Goal: Task Accomplishment & Management: Manage account settings

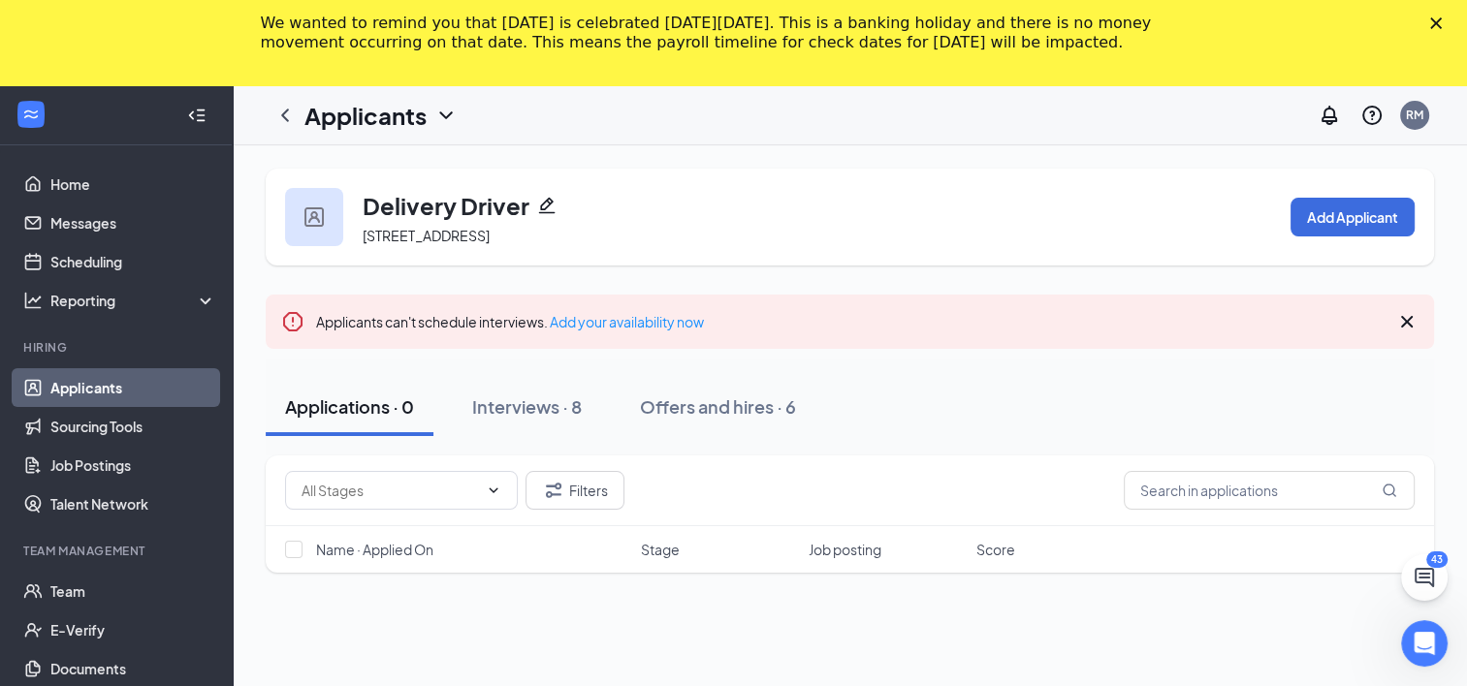
click at [1441, 22] on icon "Close" at bounding box center [1436, 23] width 12 height 12
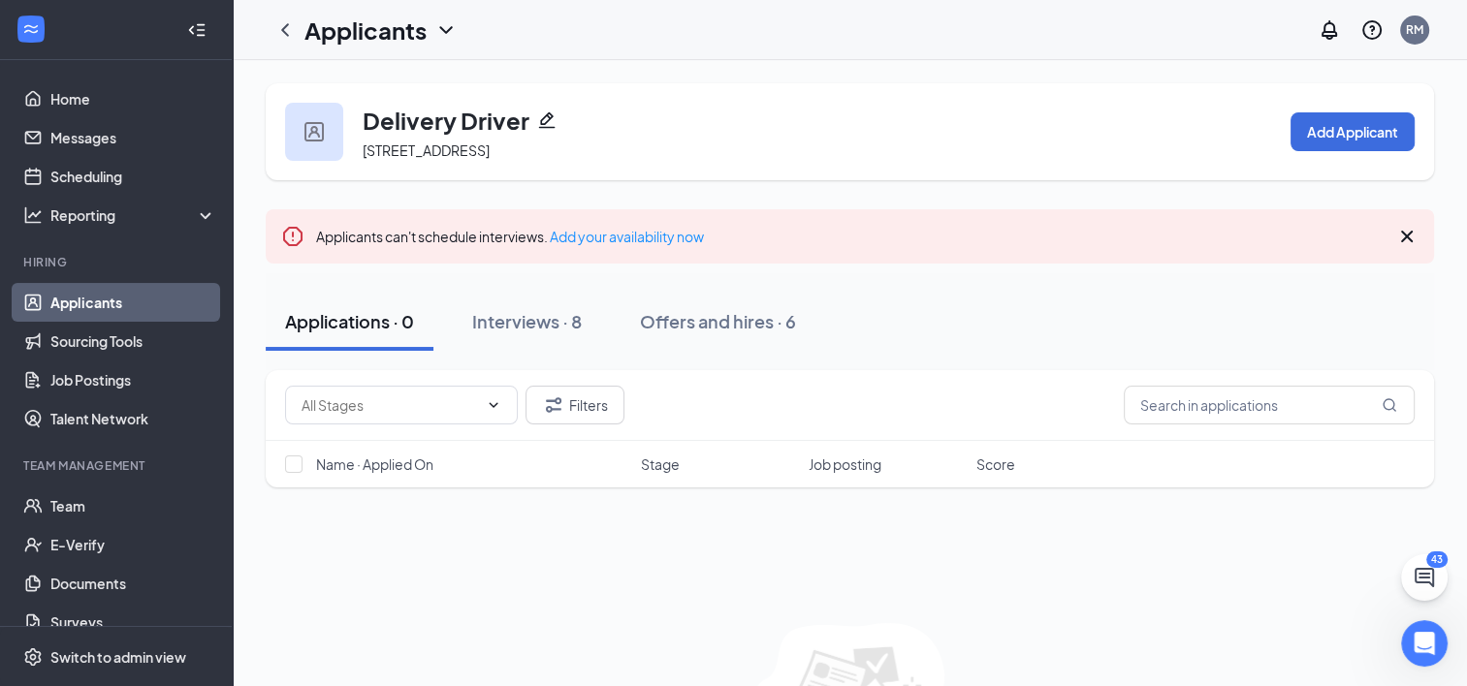
click at [82, 307] on link "Applicants" at bounding box center [133, 302] width 166 height 39
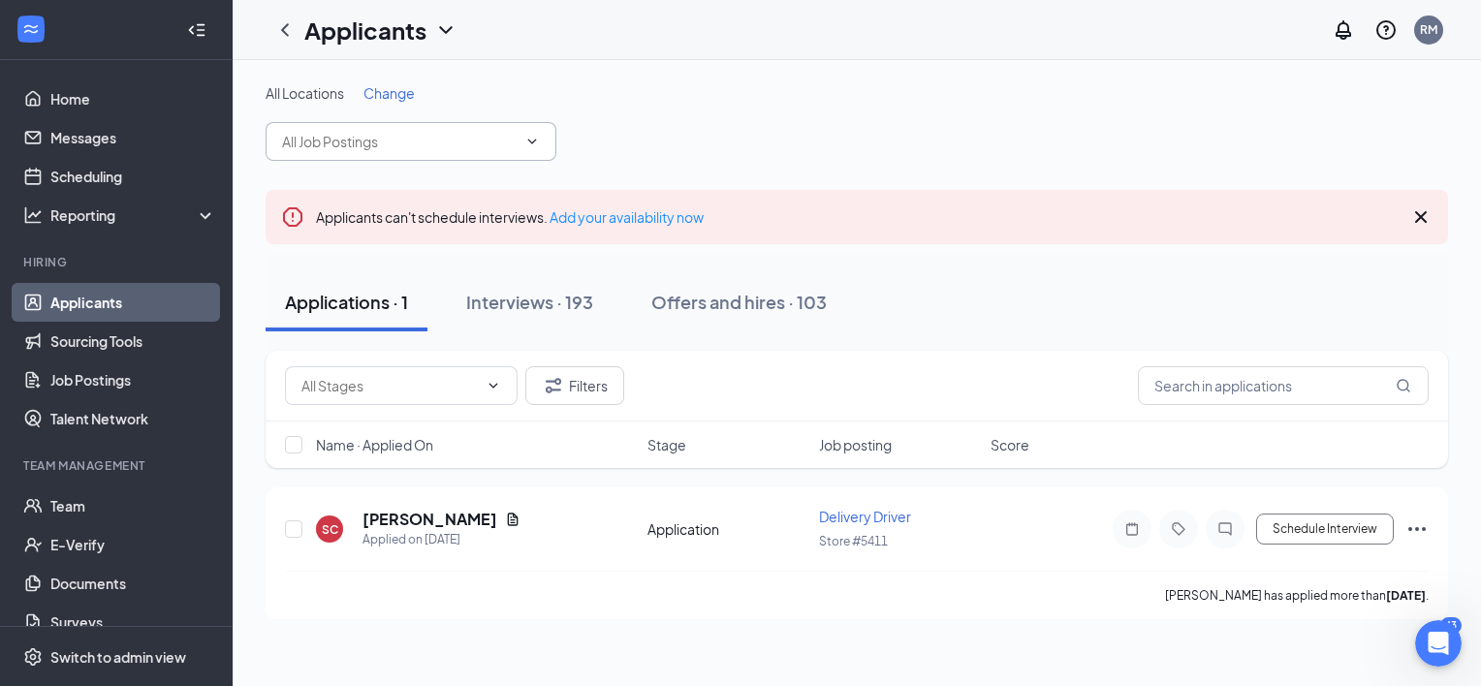
click at [521, 139] on span at bounding box center [530, 142] width 19 height 16
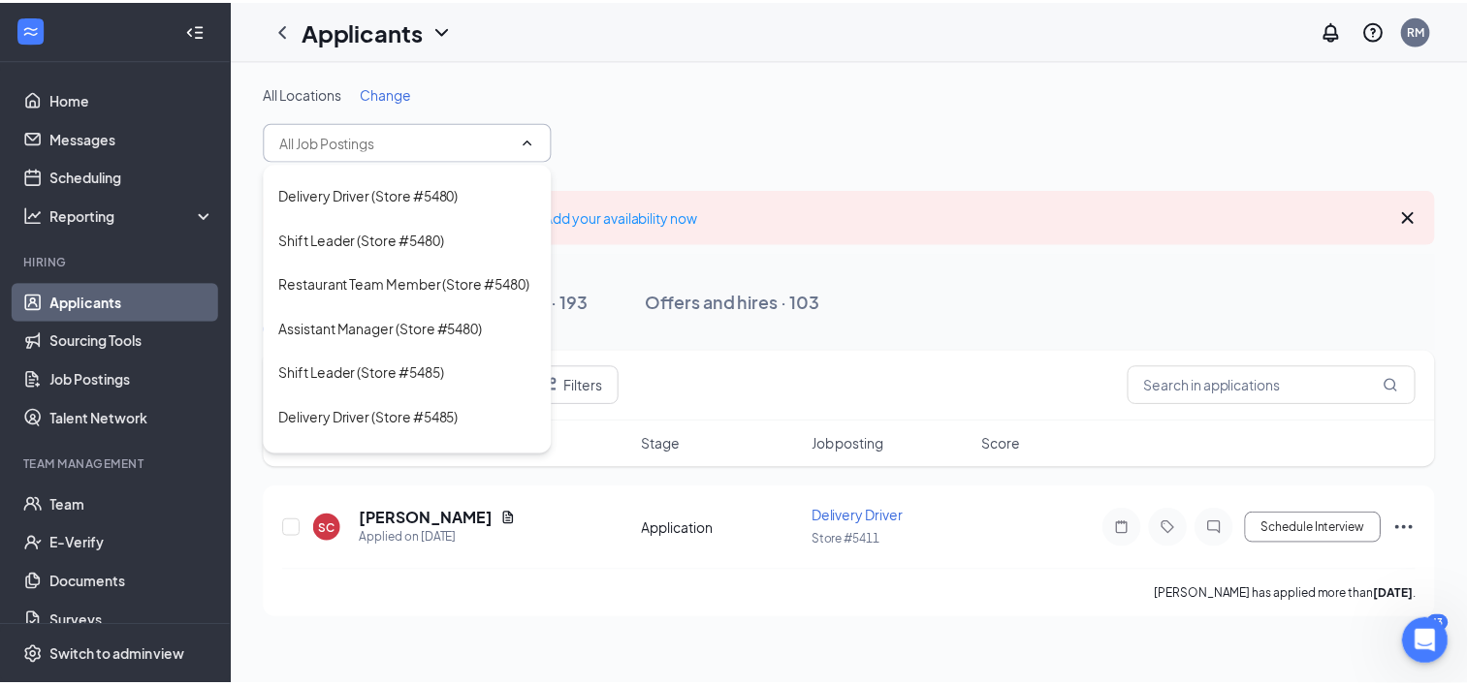
scroll to position [376, 0]
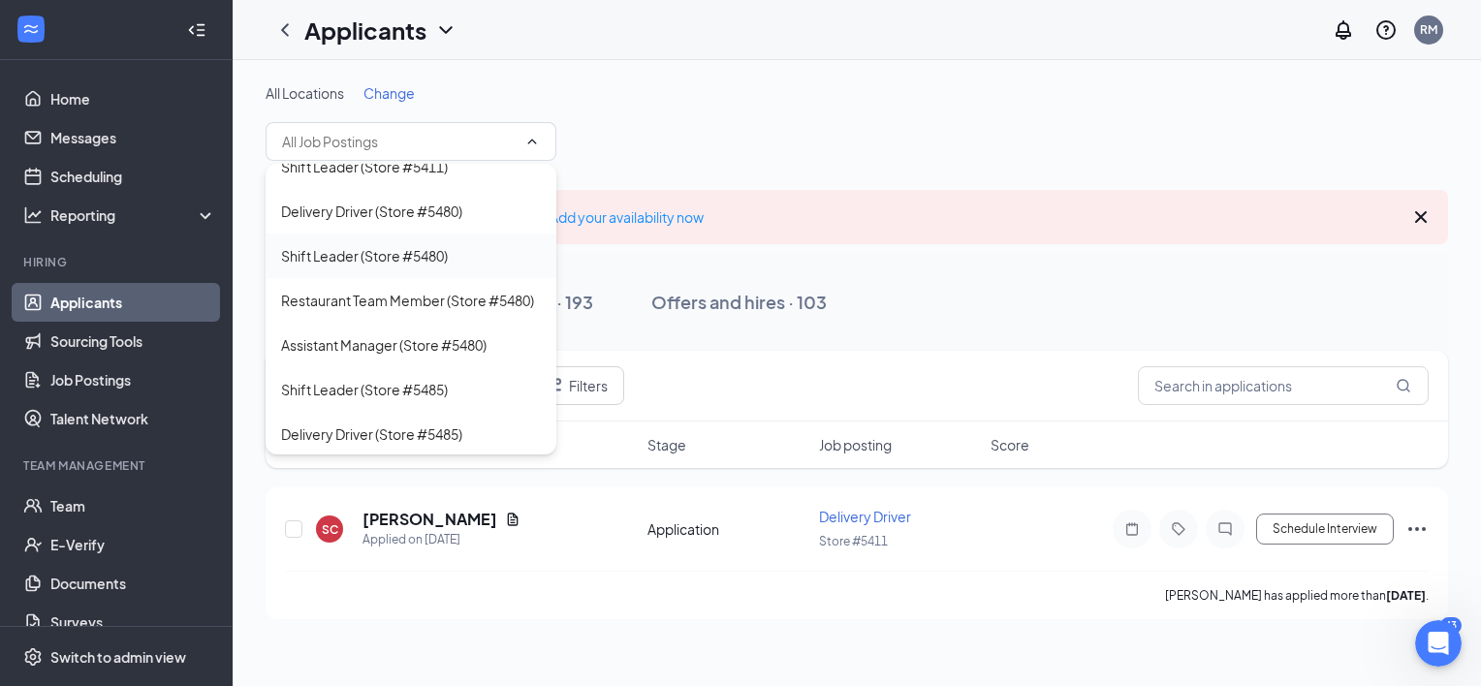
click at [370, 267] on div "Shift Leader (Store #5480)" at bounding box center [364, 255] width 167 height 21
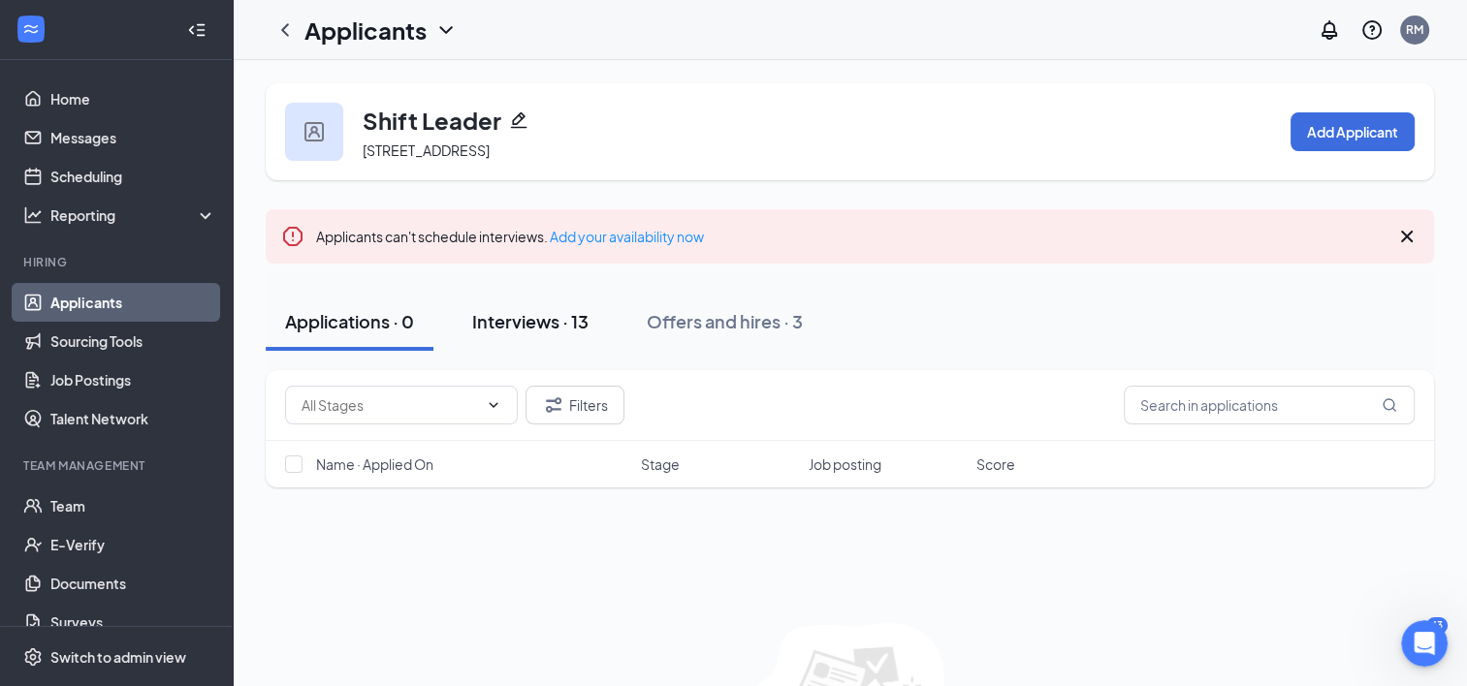
click at [528, 316] on div "Interviews · 13" at bounding box center [530, 321] width 116 height 24
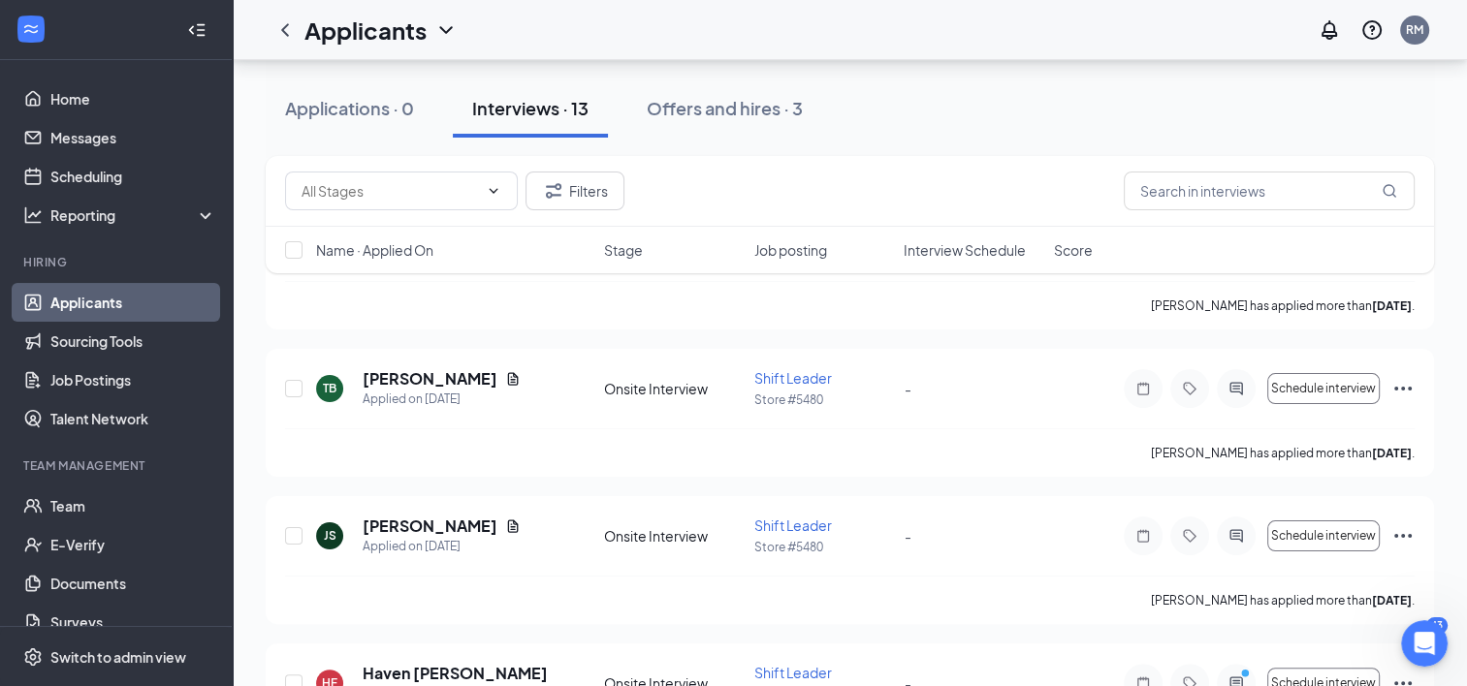
scroll to position [310, 0]
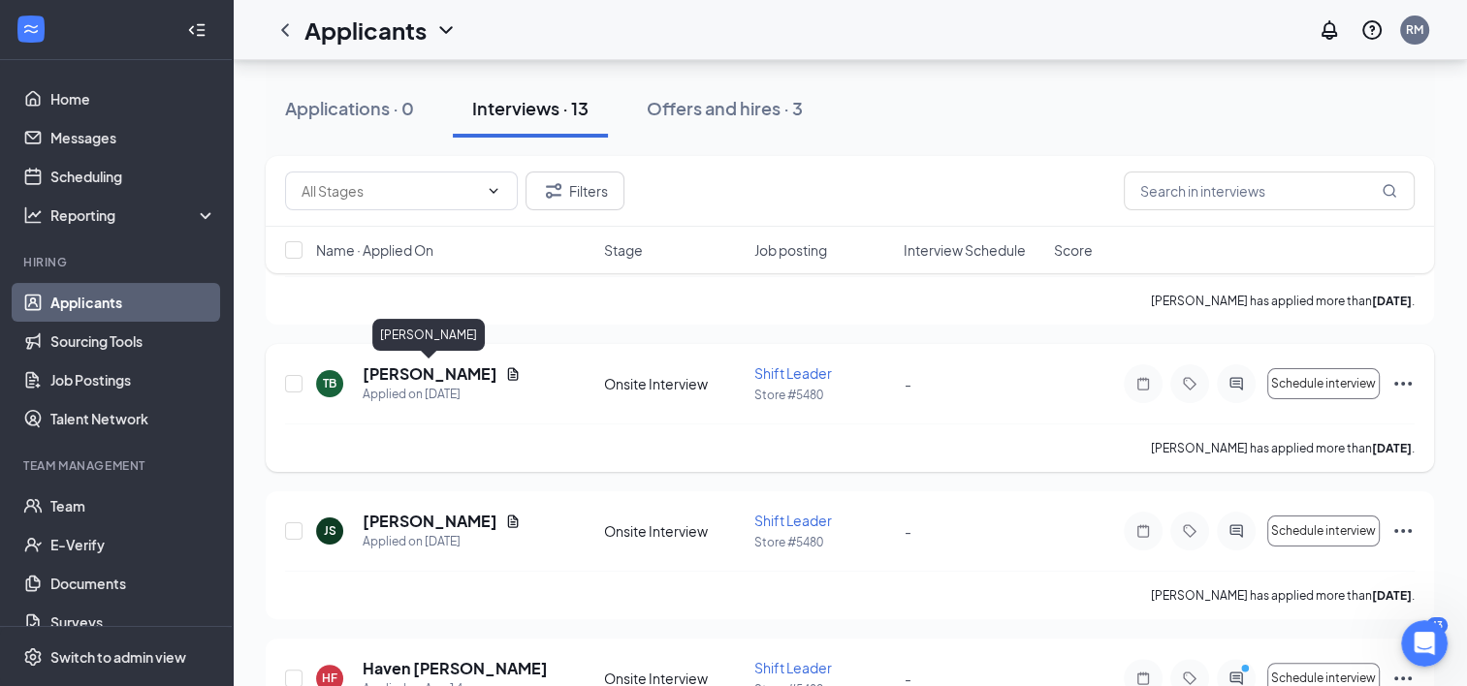
click at [427, 364] on h5 "[PERSON_NAME]" at bounding box center [430, 373] width 135 height 21
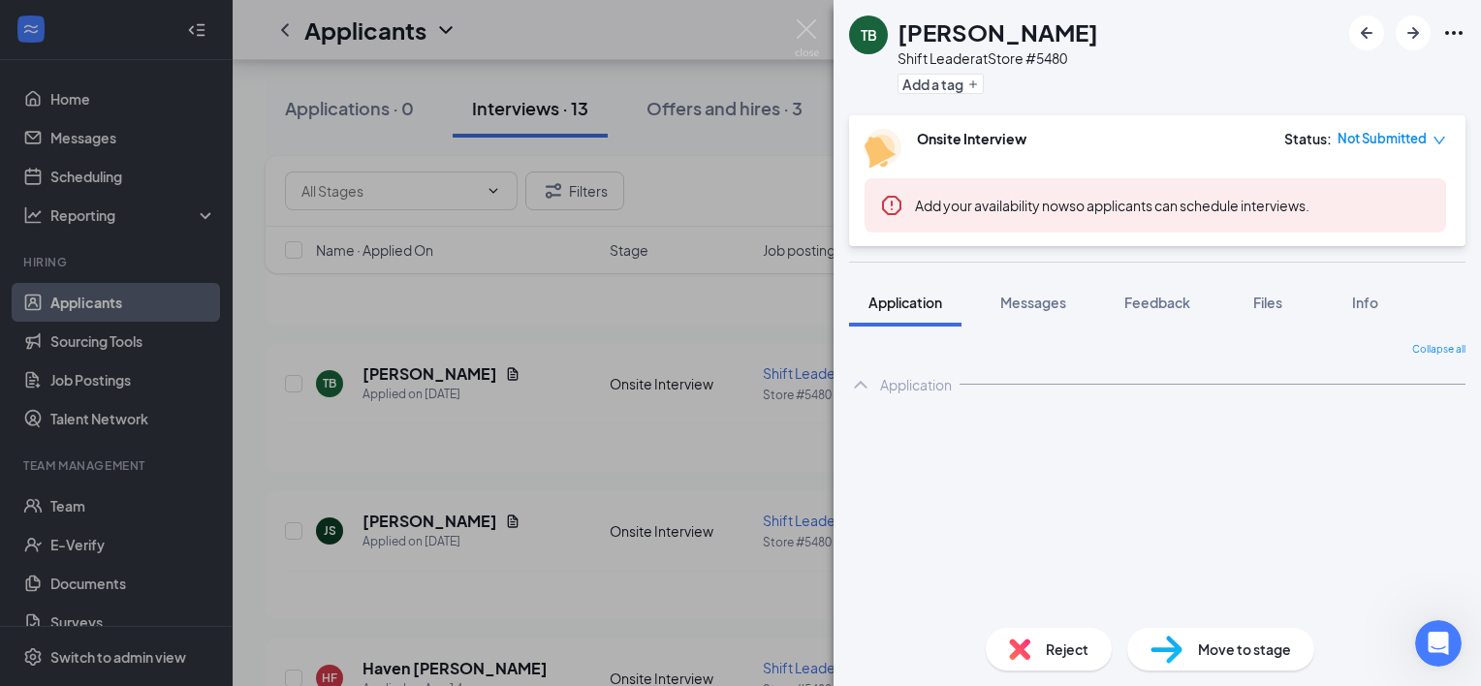
click at [526, 437] on div "TB [PERSON_NAME] Shift Leader at Store #5480 Add a tag Onsite Interview Status …" at bounding box center [740, 343] width 1481 height 686
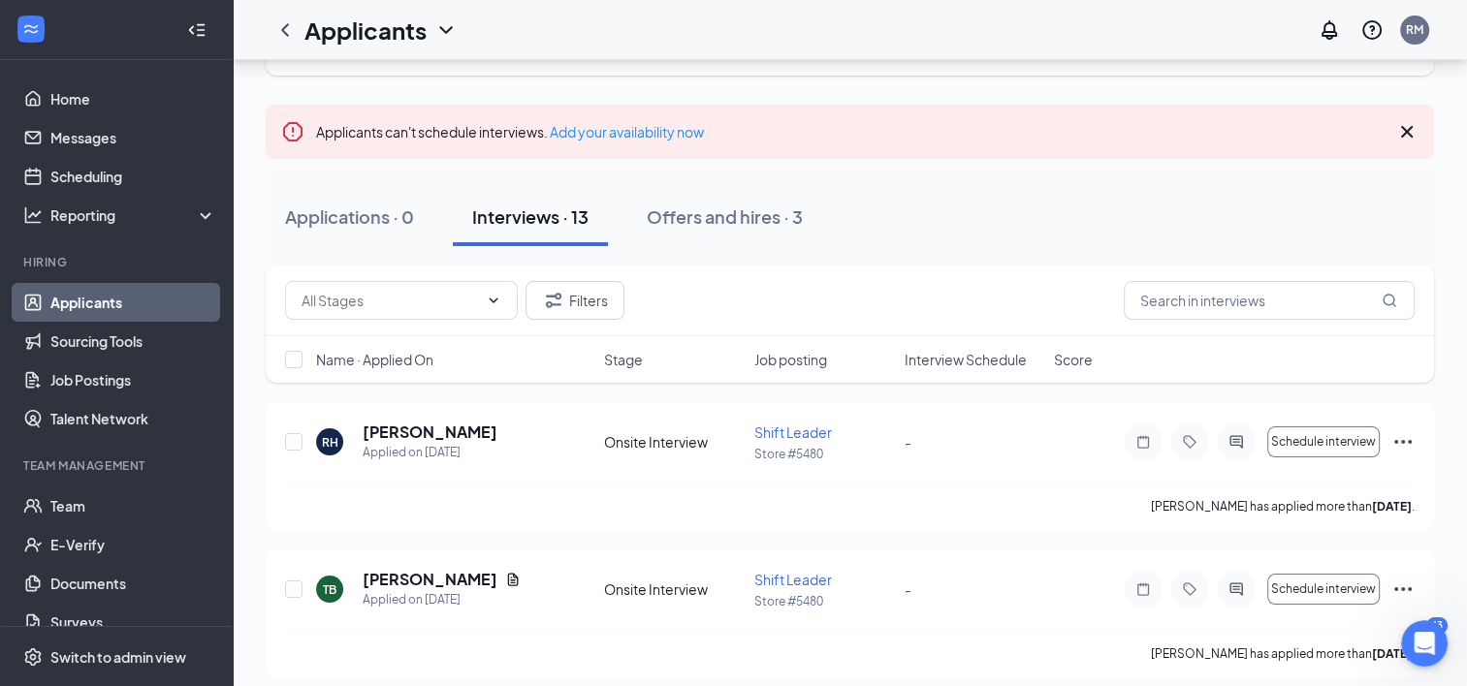
scroll to position [86, 0]
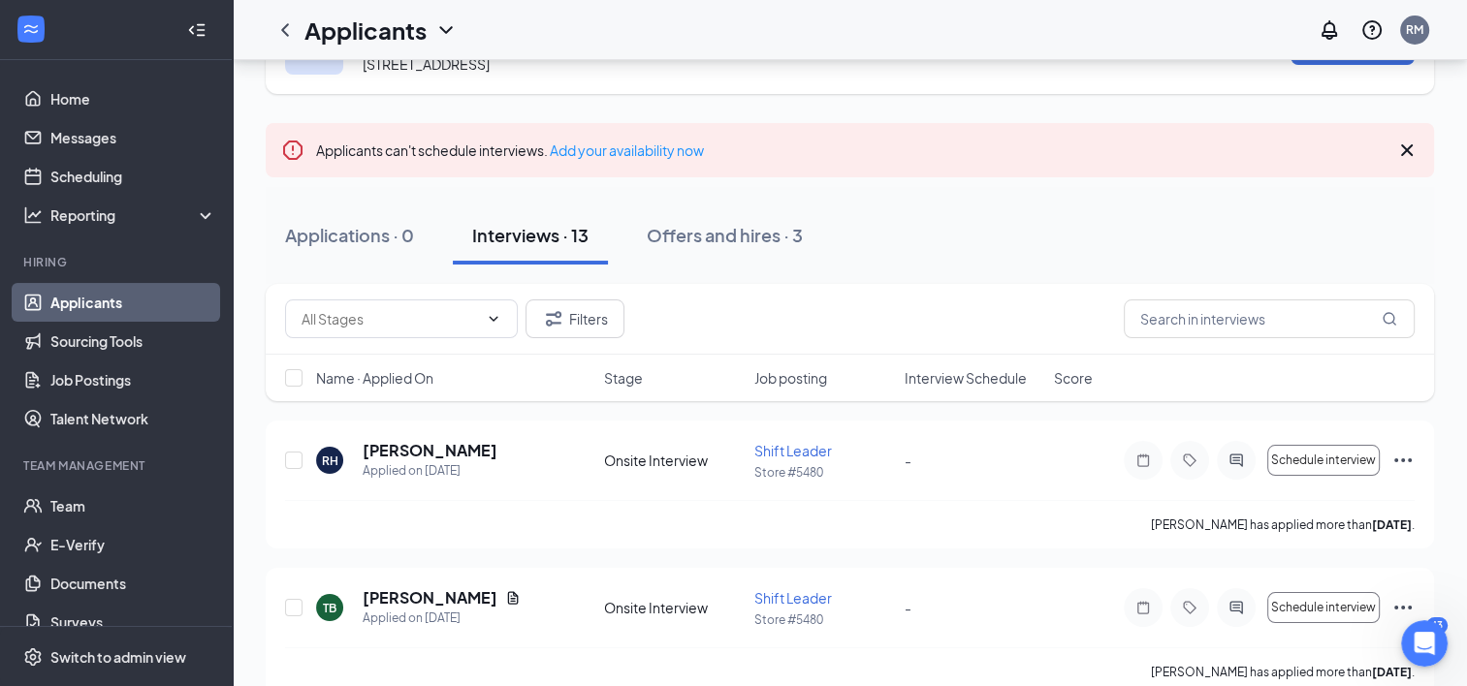
click at [1404, 149] on icon "Cross" at bounding box center [1406, 150] width 23 height 23
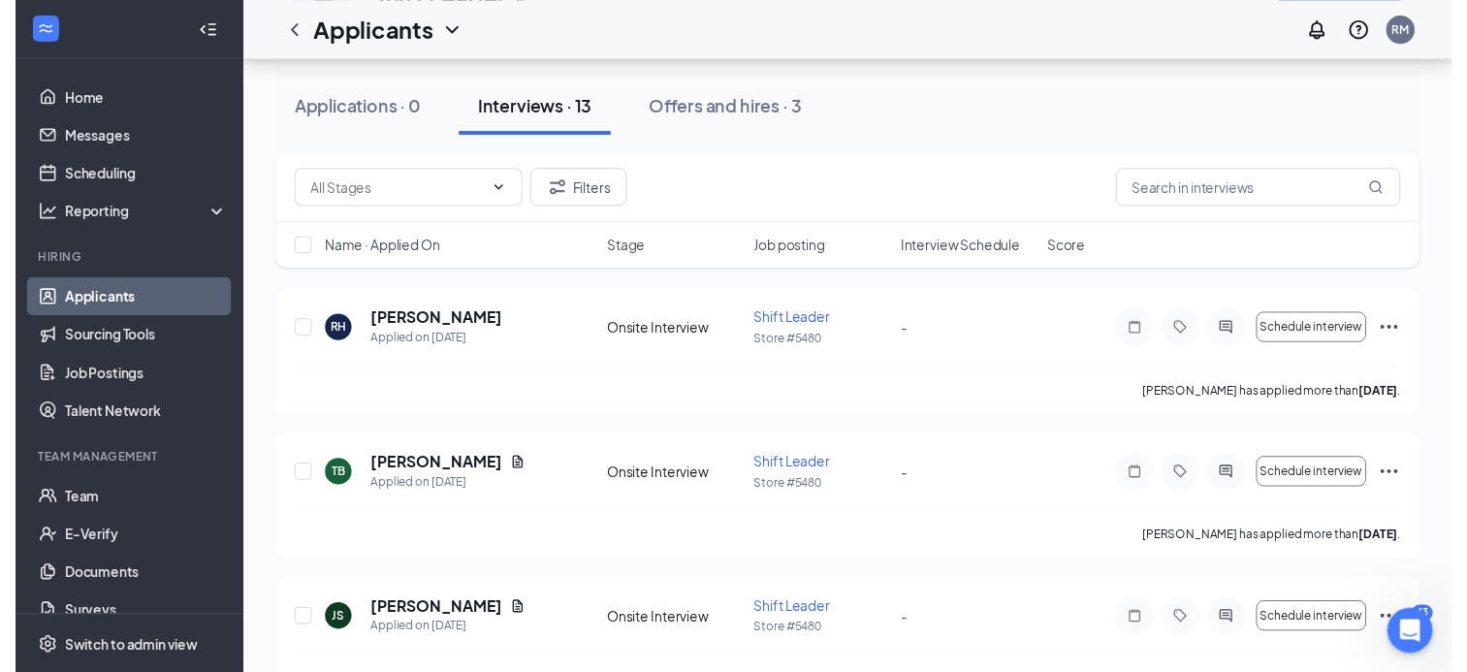
scroll to position [143, 0]
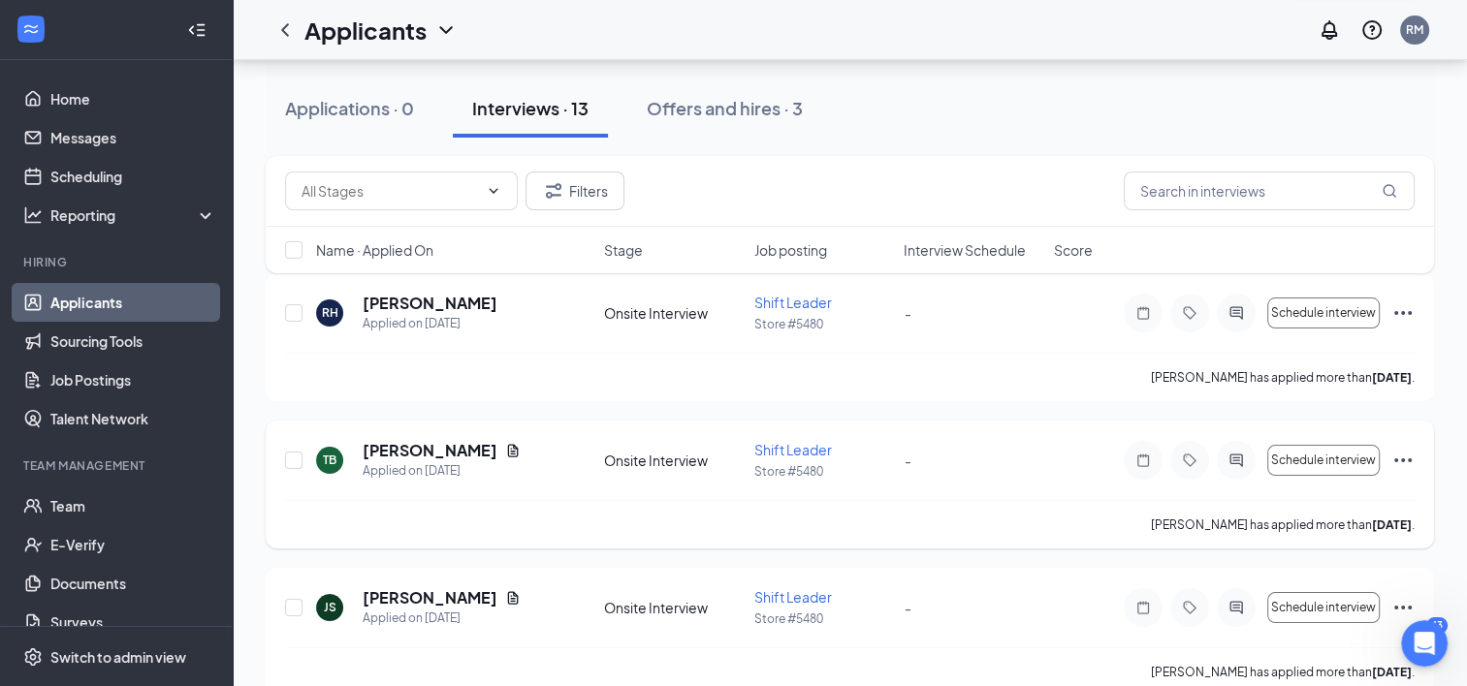
click at [1397, 457] on icon "Ellipses" at bounding box center [1402, 460] width 23 height 23
click at [714, 399] on div "[PERSON_NAME] has applied more than [DATE] ." at bounding box center [849, 377] width 1129 height 48
click at [295, 461] on input "checkbox" at bounding box center [293, 460] width 17 height 17
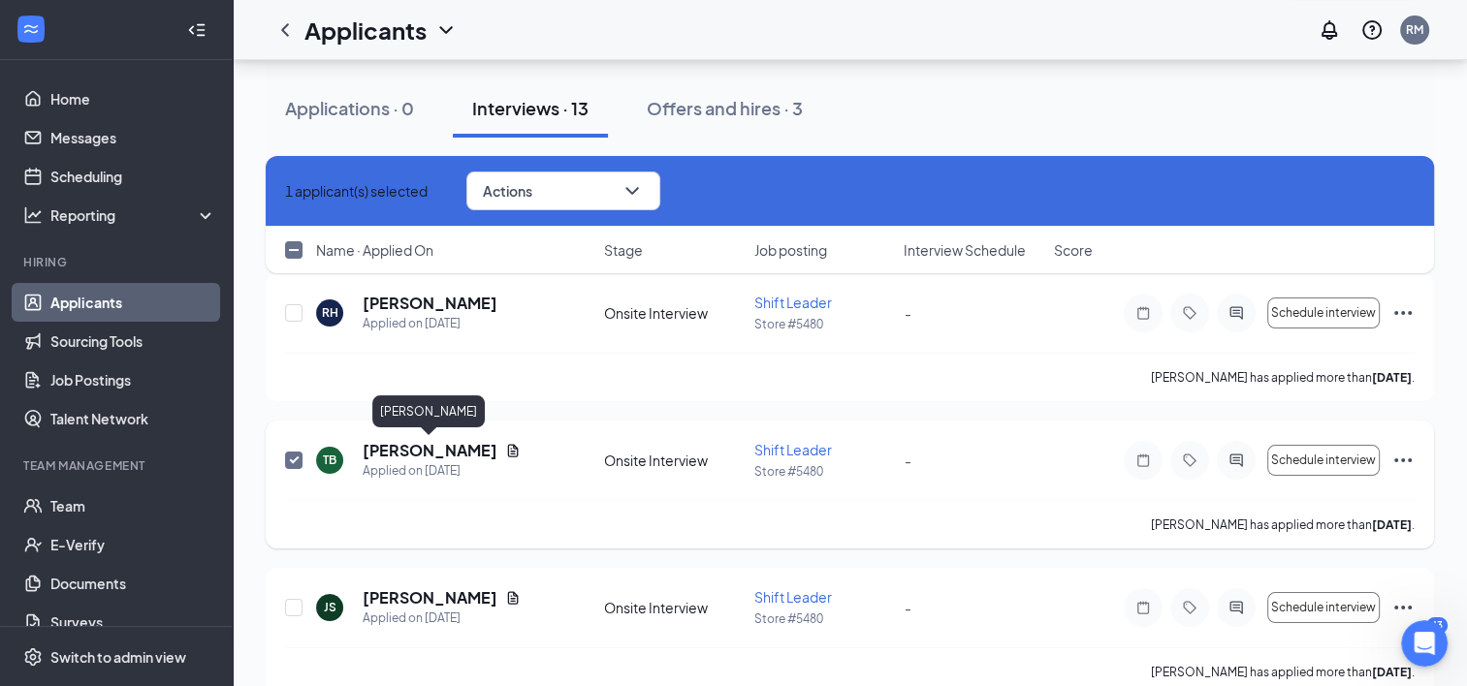
click at [420, 454] on h5 "[PERSON_NAME]" at bounding box center [430, 450] width 135 height 21
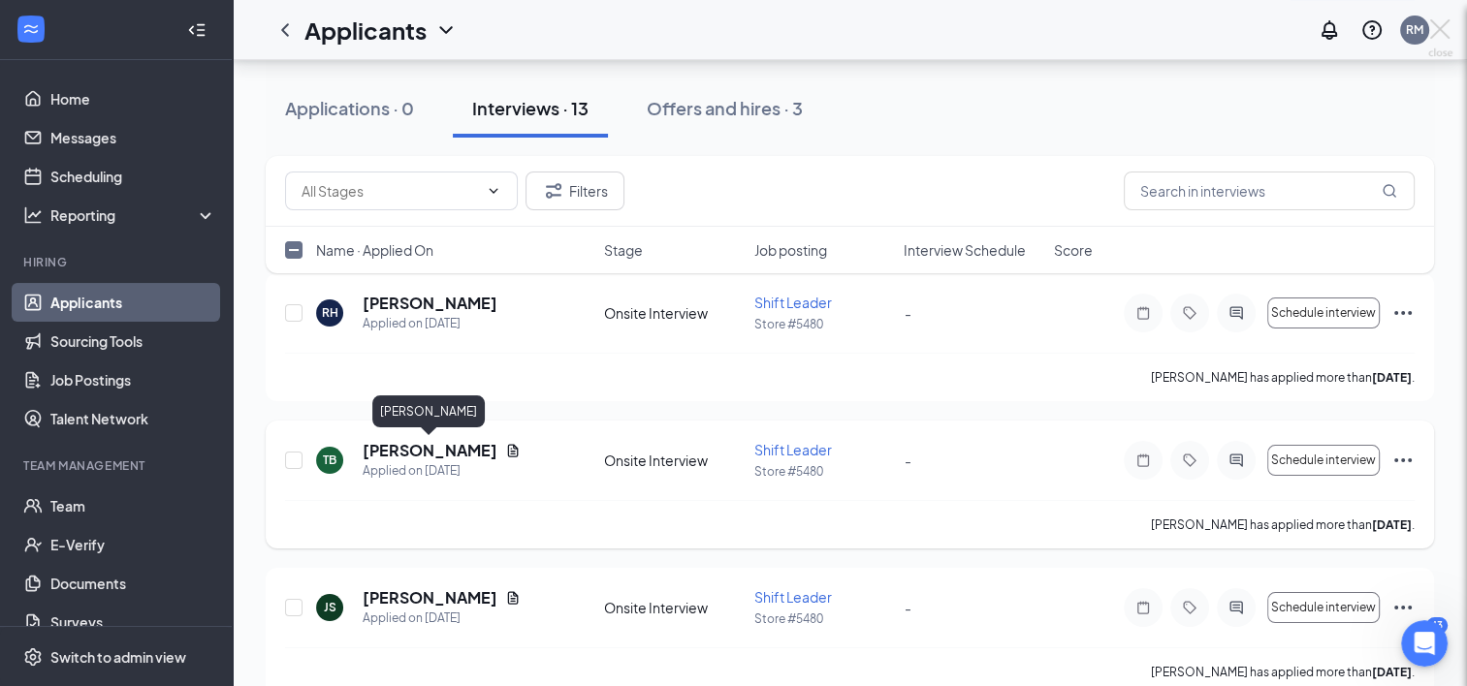
checkbox input "false"
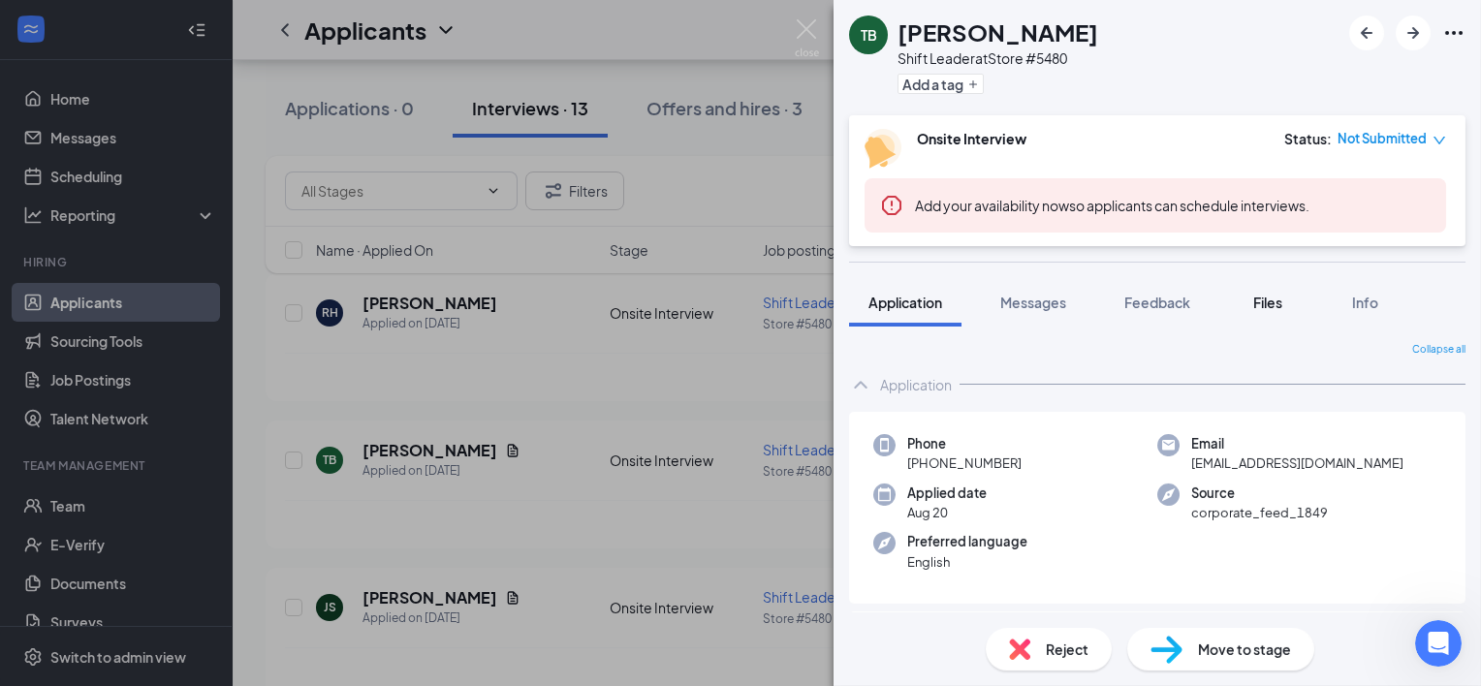
click at [1273, 312] on button "Files" at bounding box center [1268, 302] width 78 height 48
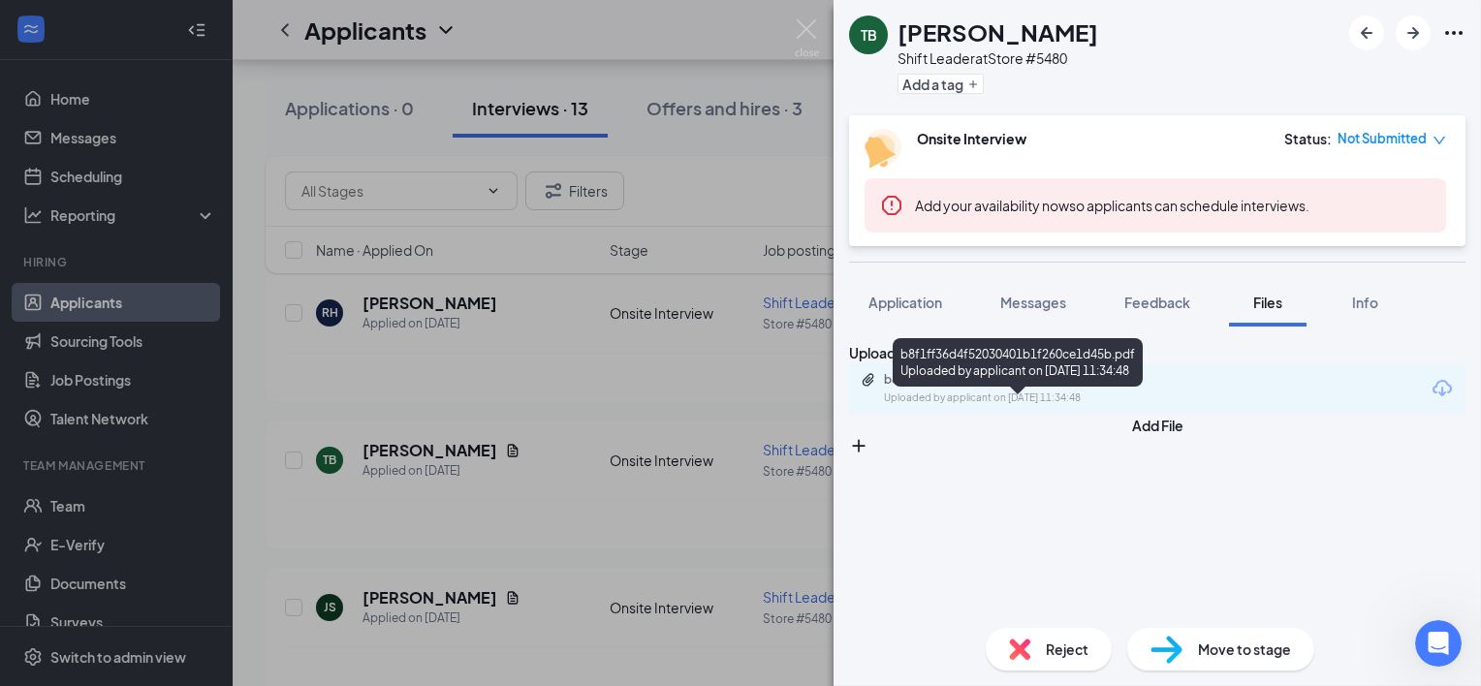
click at [1005, 388] on div "b8f1ff36d4f52030401b1f260ce1d45b.pdf" at bounding box center [1019, 380] width 271 height 16
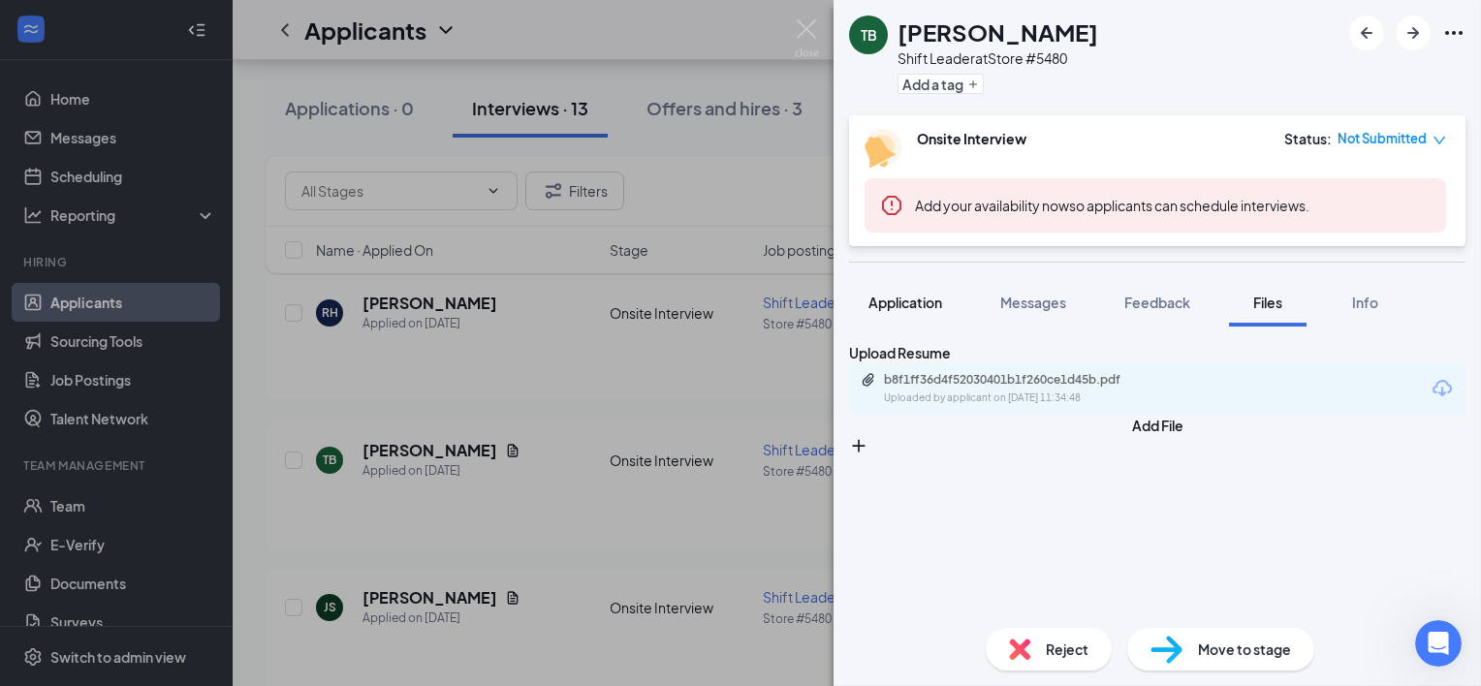
click at [903, 302] on span "Application" at bounding box center [905, 302] width 74 height 17
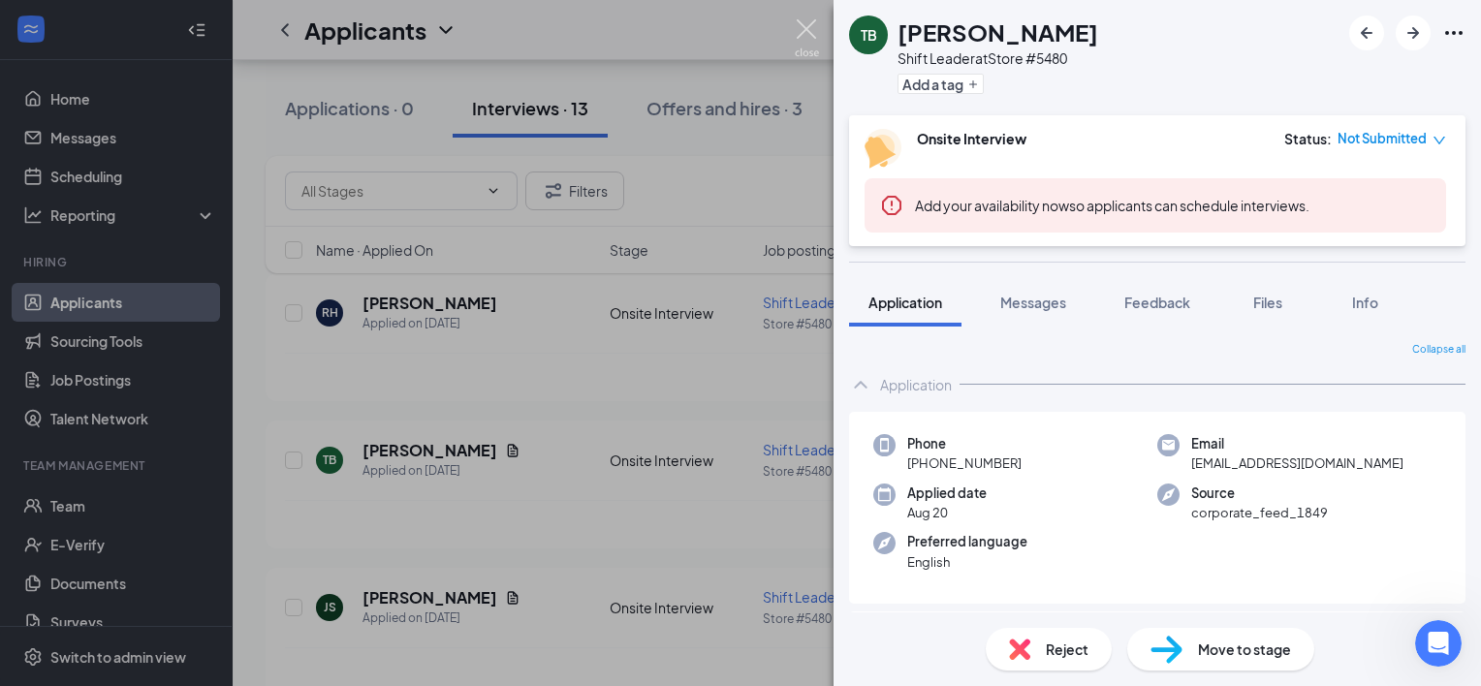
click at [810, 29] on img at bounding box center [807, 38] width 24 height 38
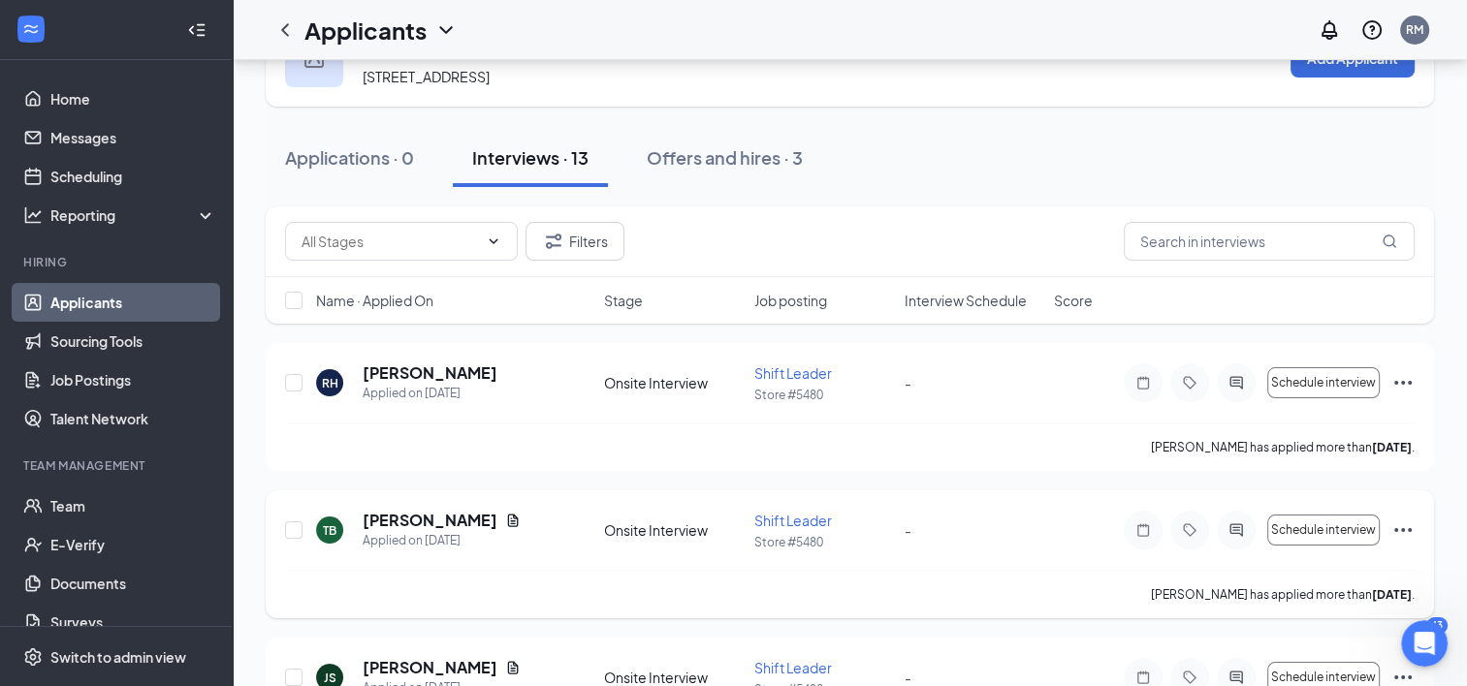
scroll to position [78, 0]
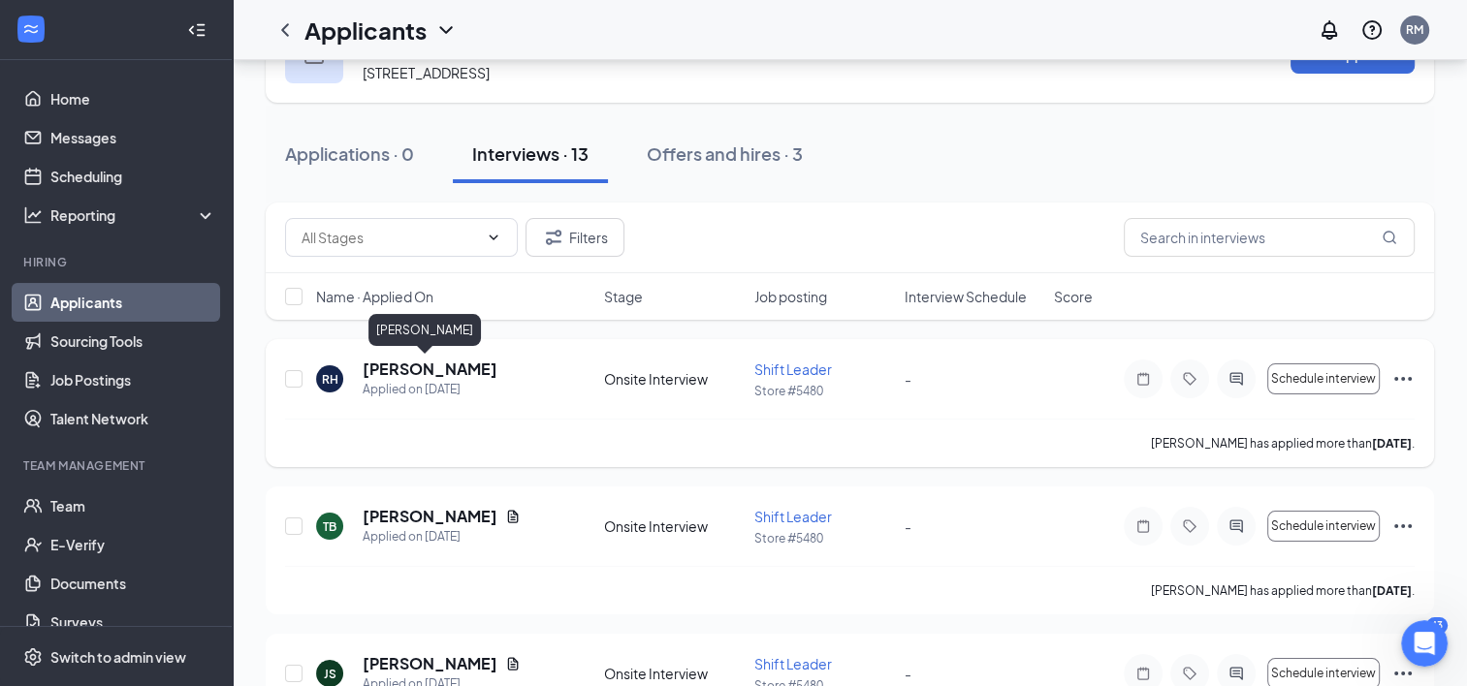
click at [411, 375] on h5 "[PERSON_NAME]" at bounding box center [430, 369] width 135 height 21
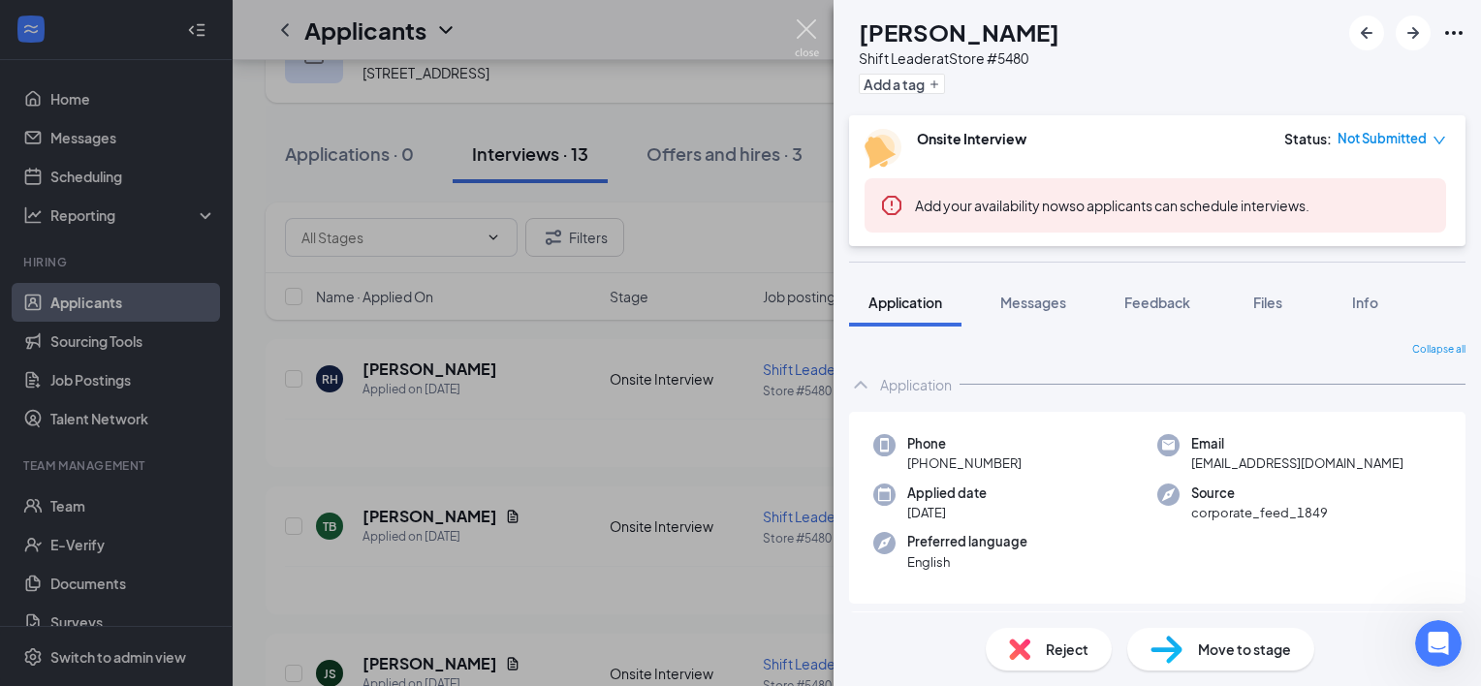
click at [813, 24] on img at bounding box center [807, 38] width 24 height 38
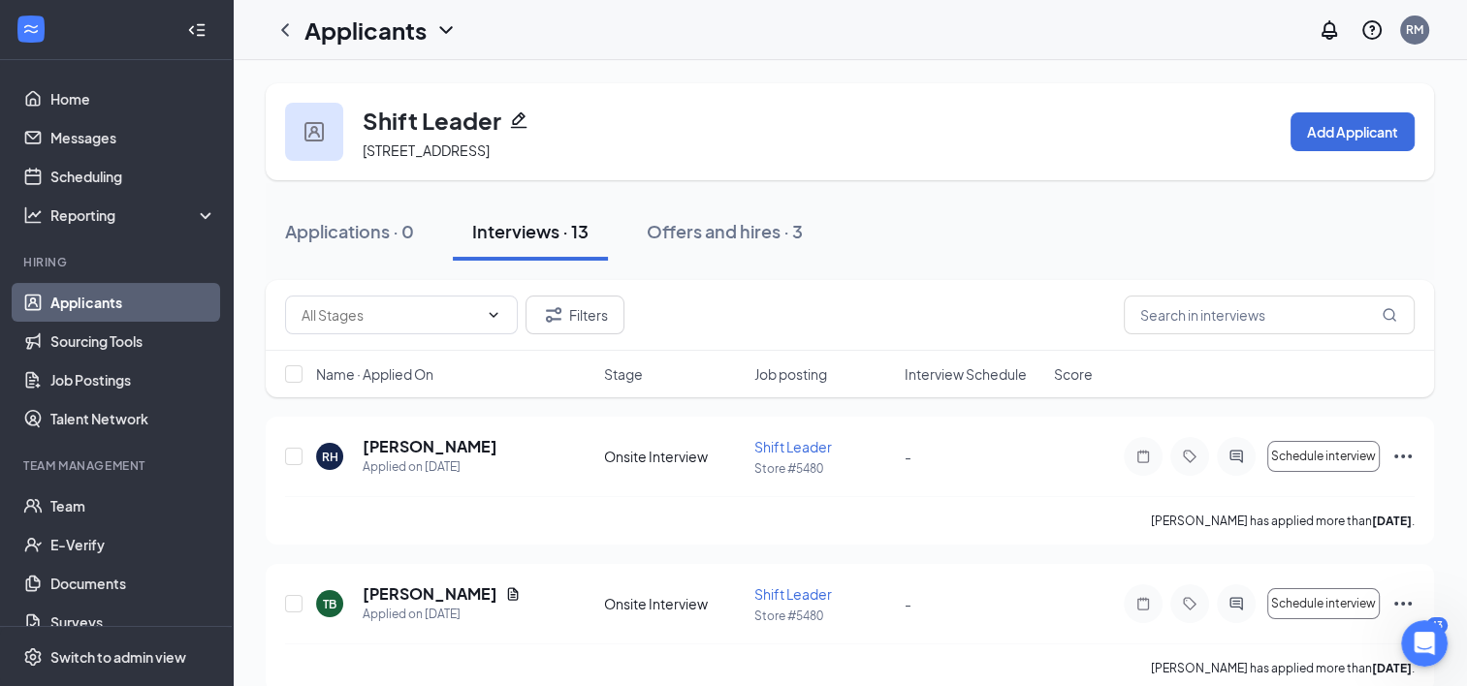
click at [313, 122] on img at bounding box center [313, 131] width 19 height 19
click at [78, 311] on link "Applicants" at bounding box center [133, 302] width 166 height 39
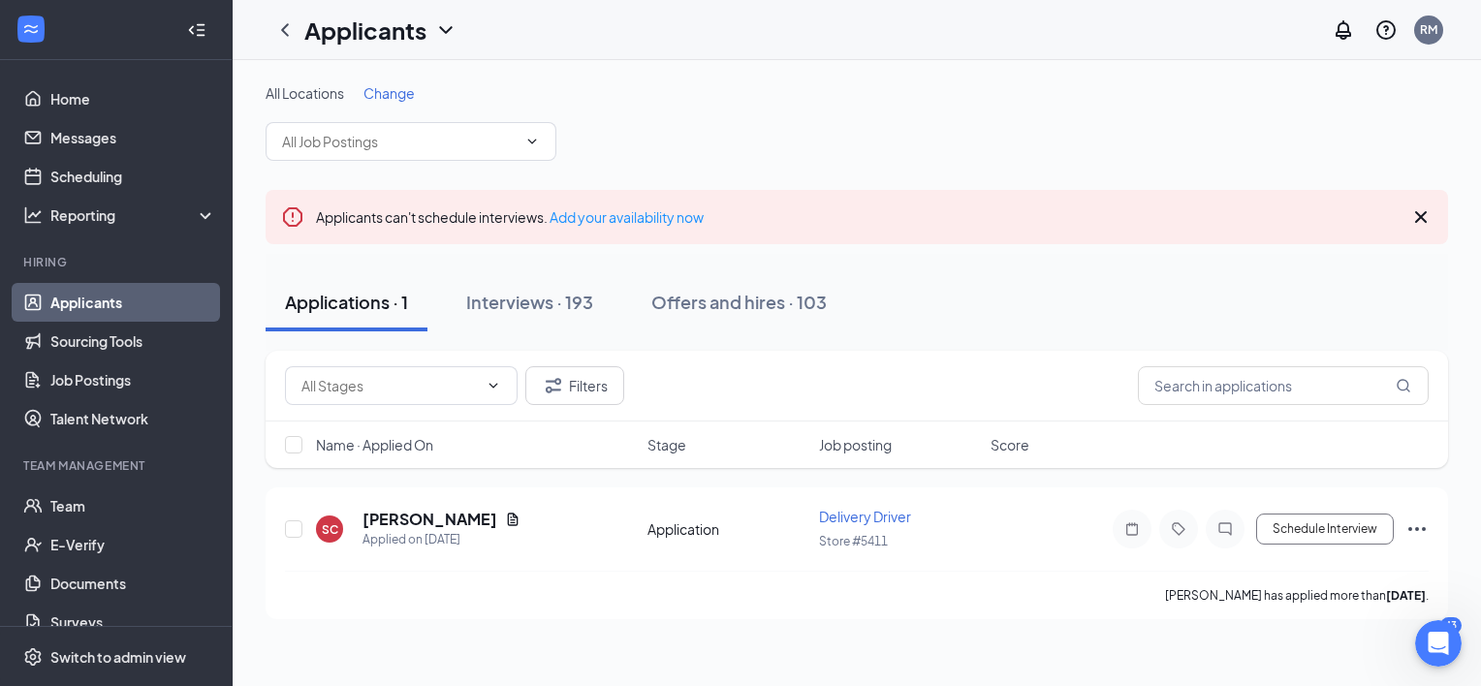
click at [1418, 216] on icon "Cross" at bounding box center [1420, 216] width 23 height 23
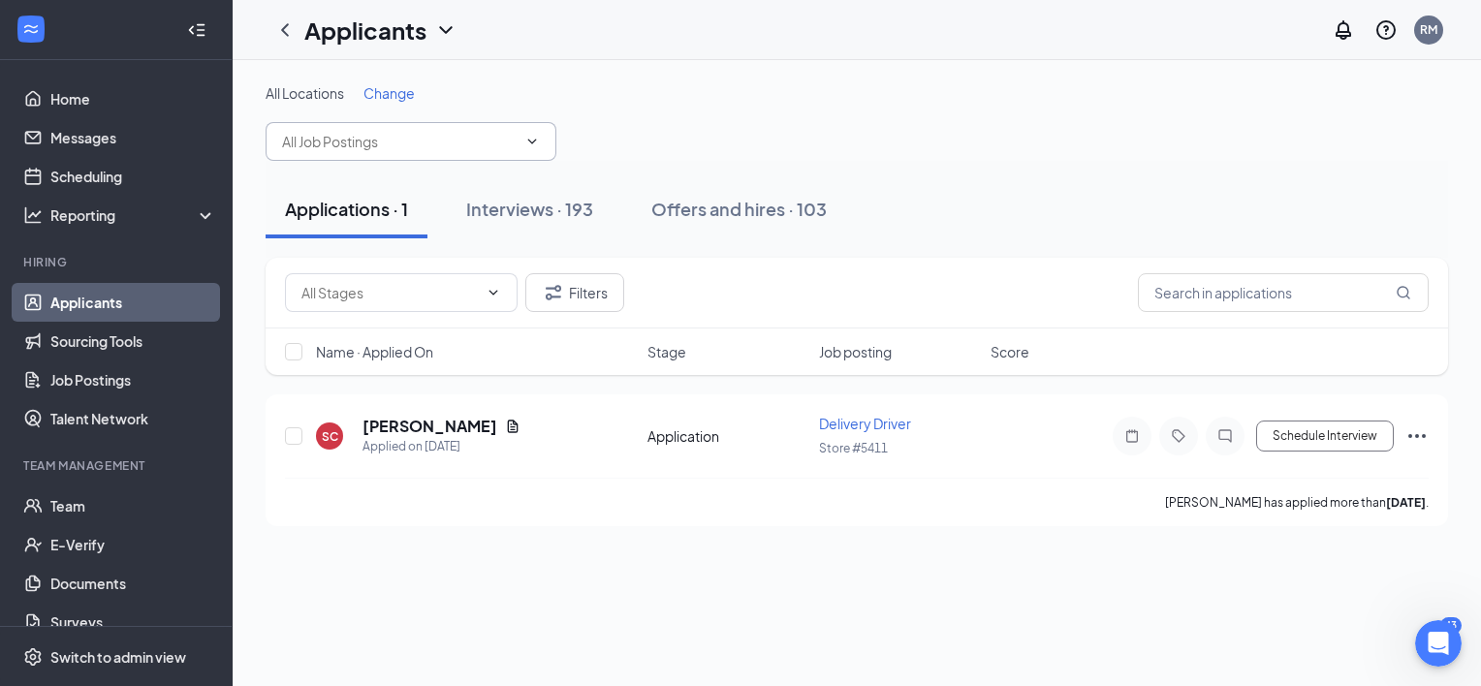
click at [523, 146] on span at bounding box center [530, 142] width 19 height 16
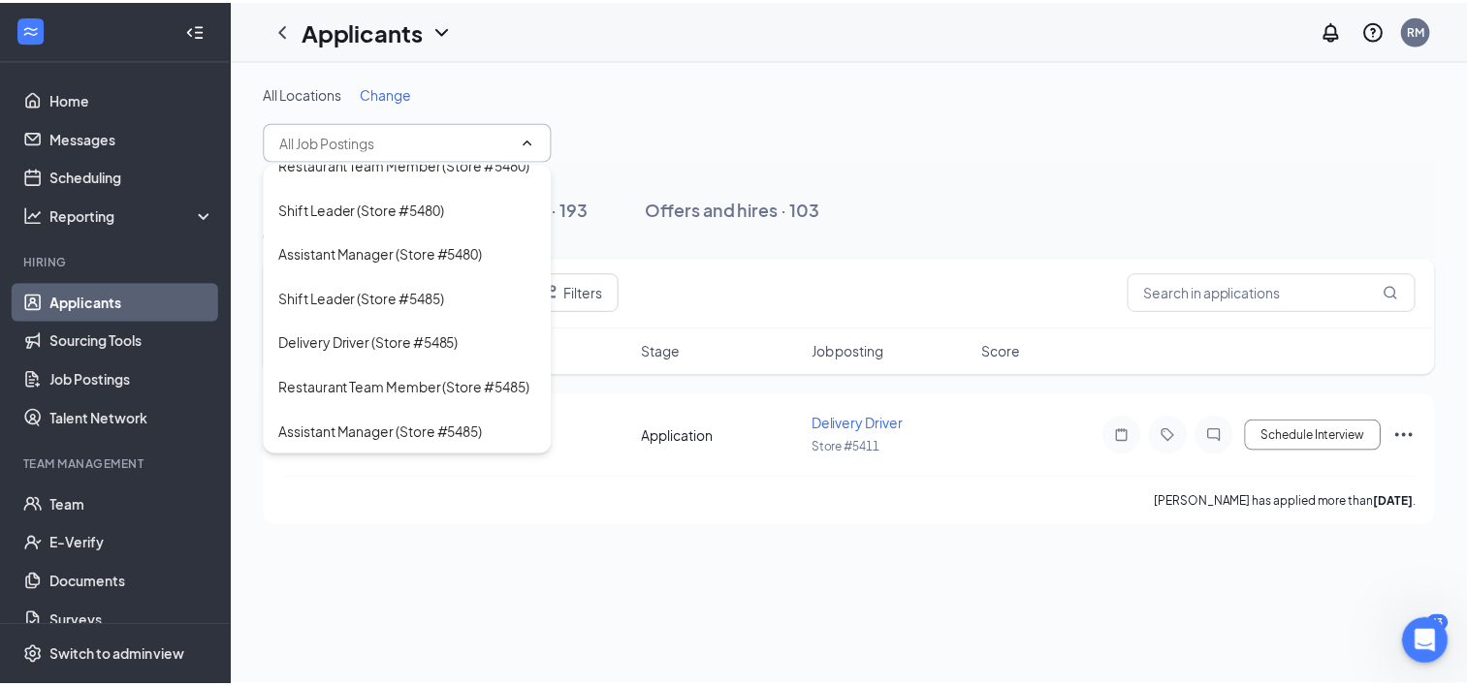
scroll to position [508, 0]
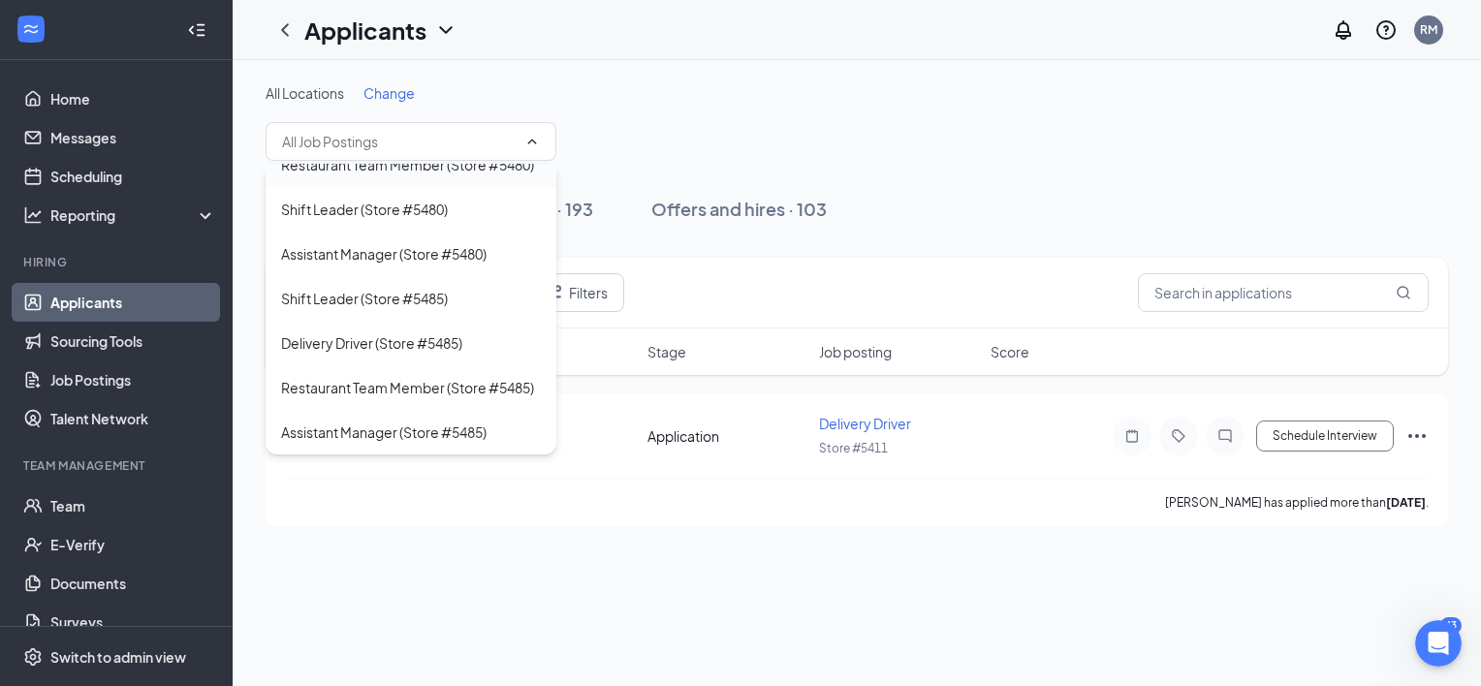
click at [340, 175] on div "Restaurant Team Member (Store #5480)" at bounding box center [407, 164] width 253 height 21
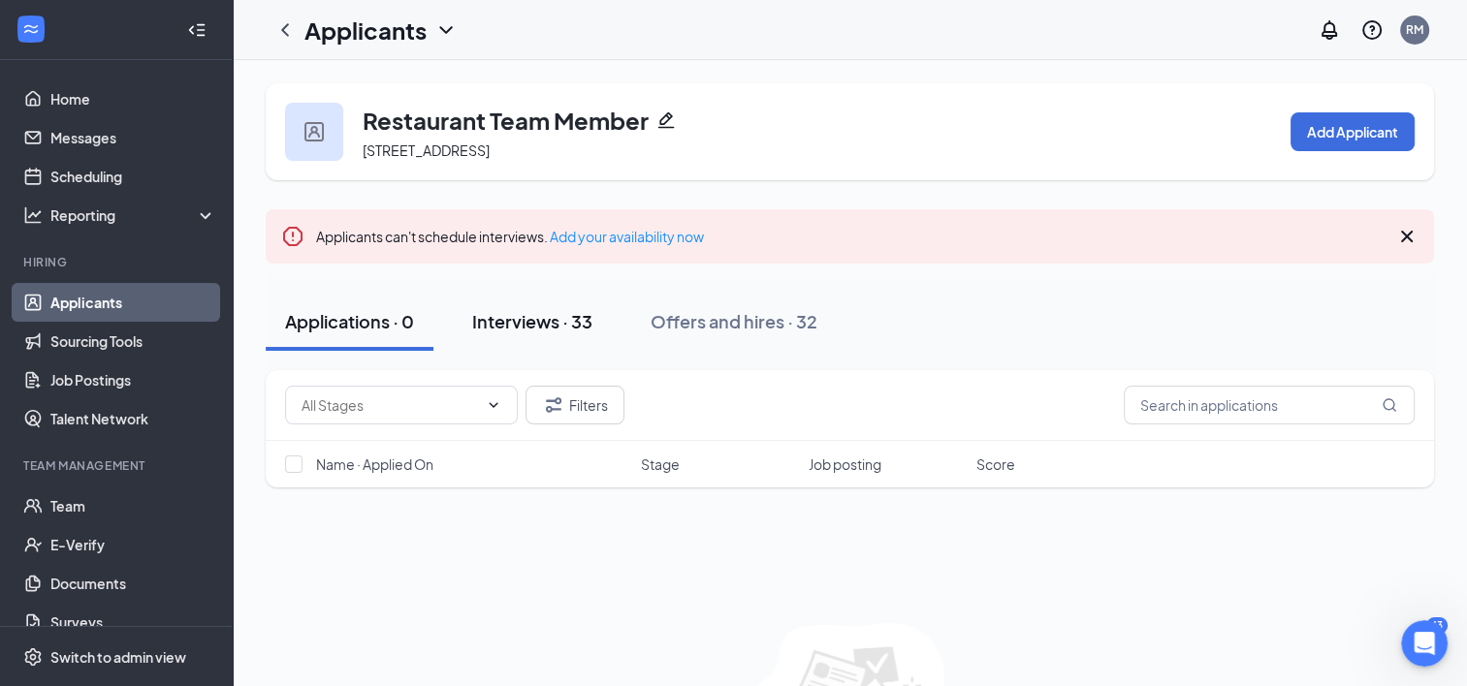
click at [548, 326] on div "Interviews · 33" at bounding box center [532, 321] width 120 height 24
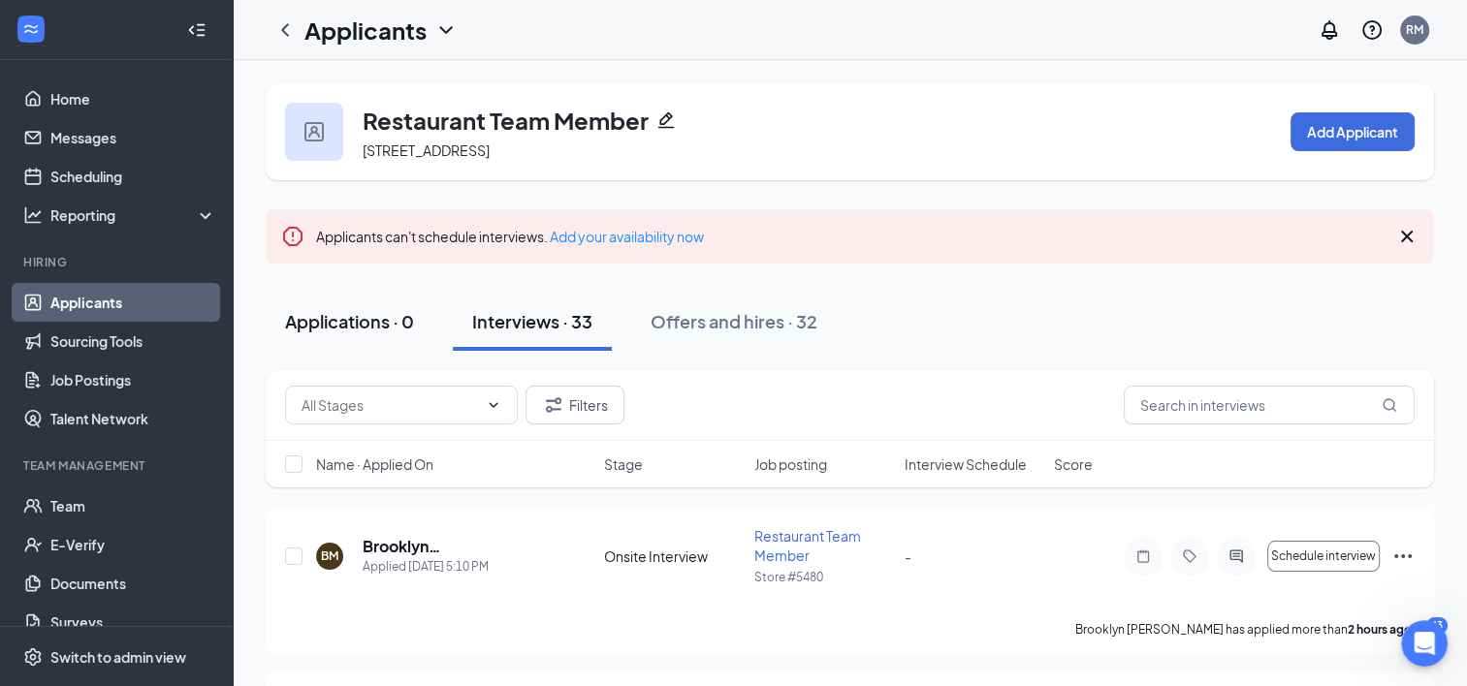
click at [332, 312] on div "Applications · 0" at bounding box center [349, 321] width 129 height 24
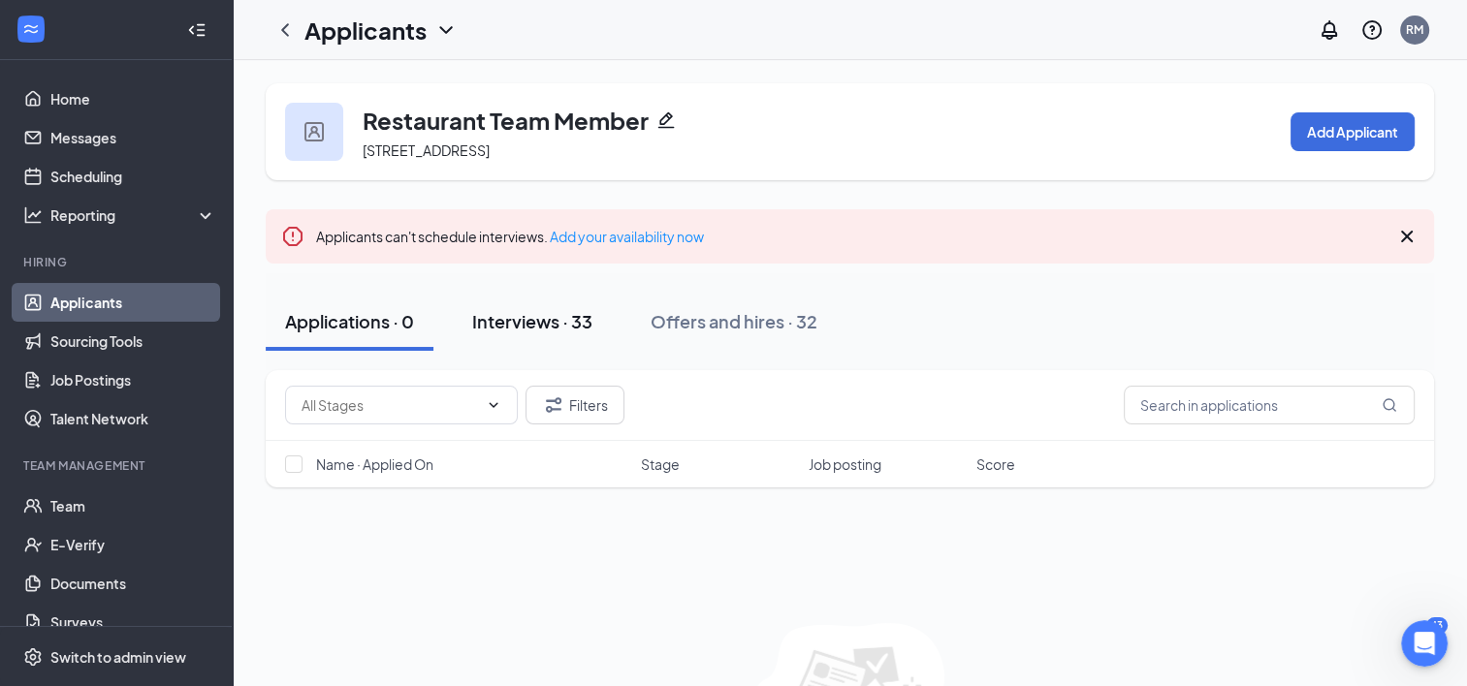
click at [525, 331] on div "Interviews · 33" at bounding box center [532, 321] width 120 height 24
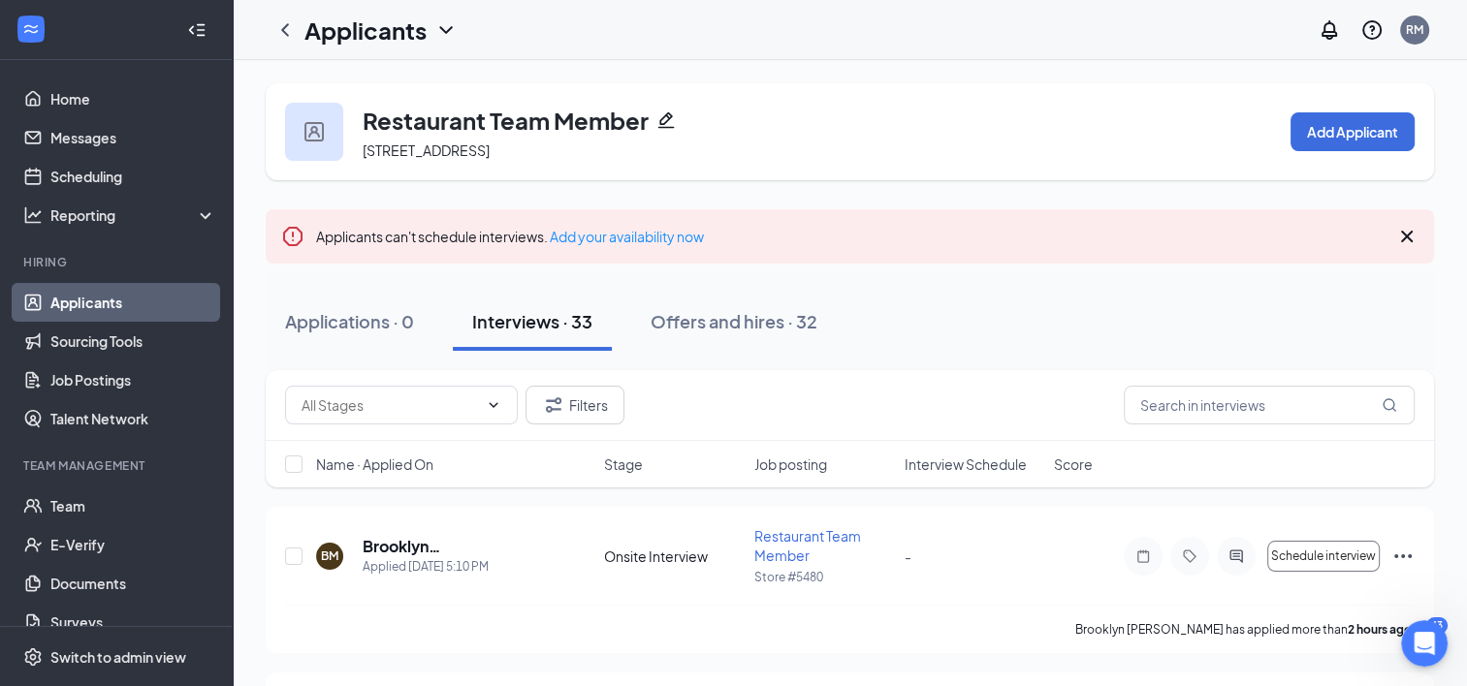
click at [1404, 243] on icon "Cross" at bounding box center [1406, 236] width 23 height 23
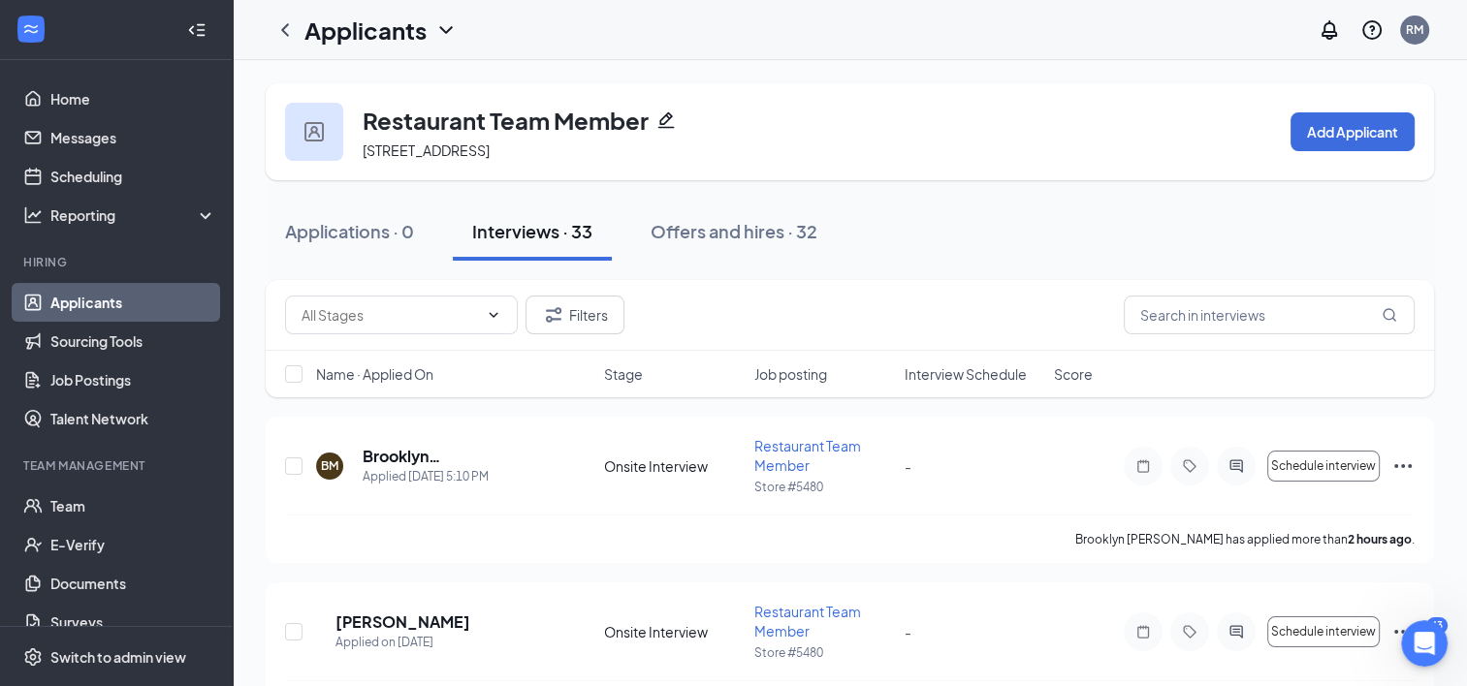
click at [98, 304] on link "Applicants" at bounding box center [133, 302] width 166 height 39
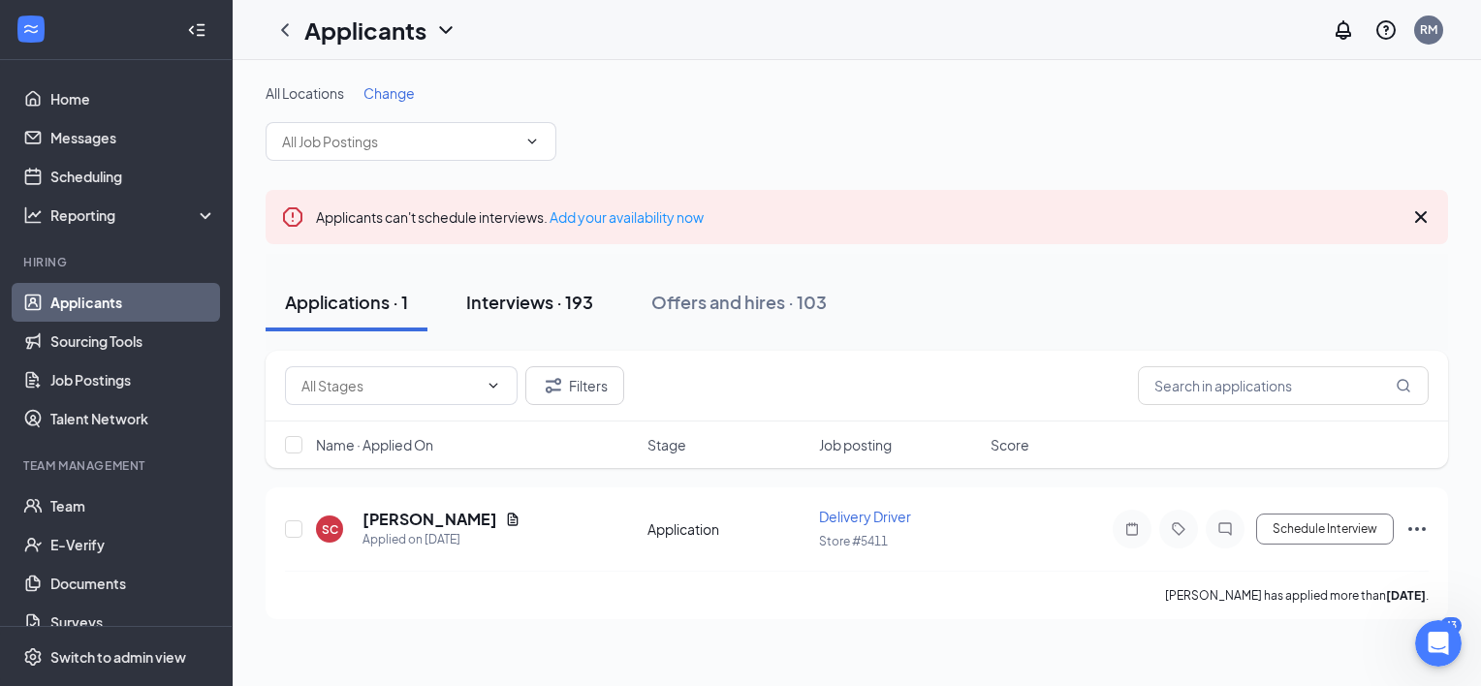
click at [501, 304] on div "Interviews · 193" at bounding box center [529, 302] width 127 height 24
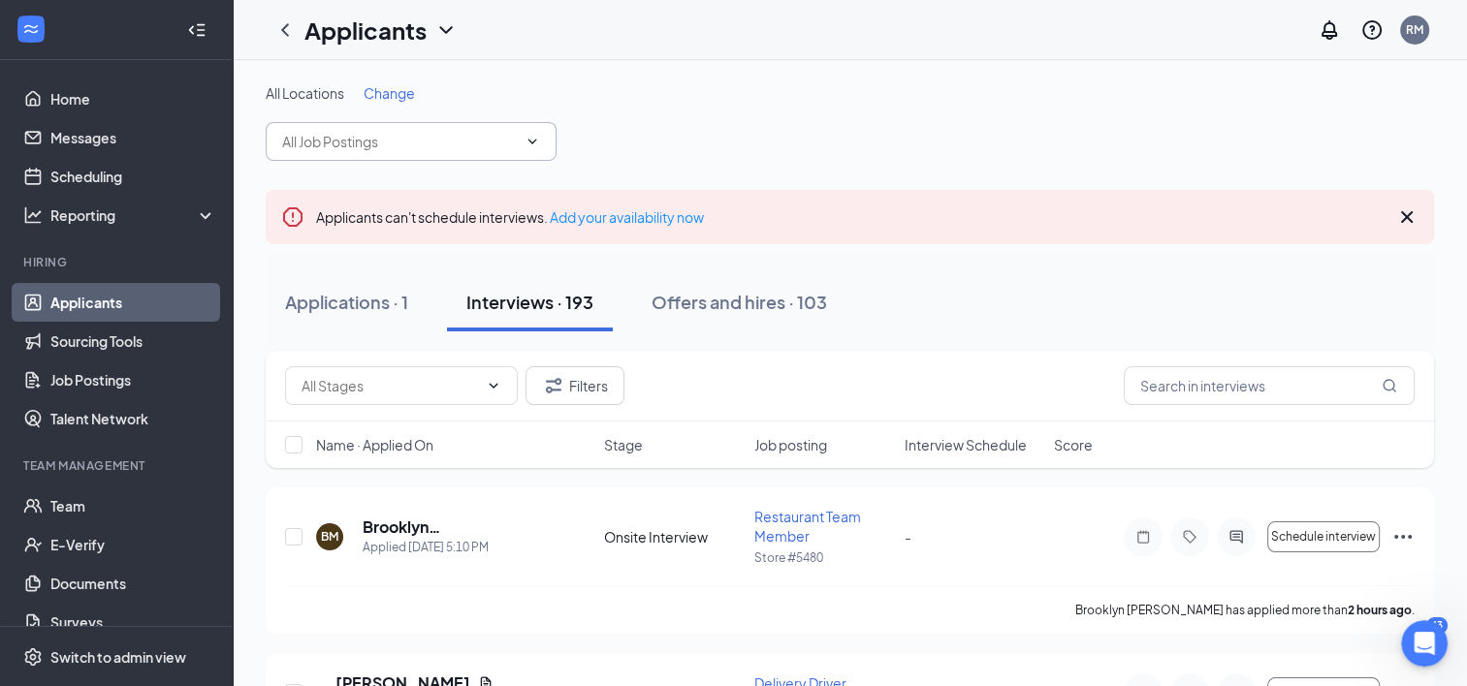
click at [521, 140] on span at bounding box center [530, 142] width 19 height 16
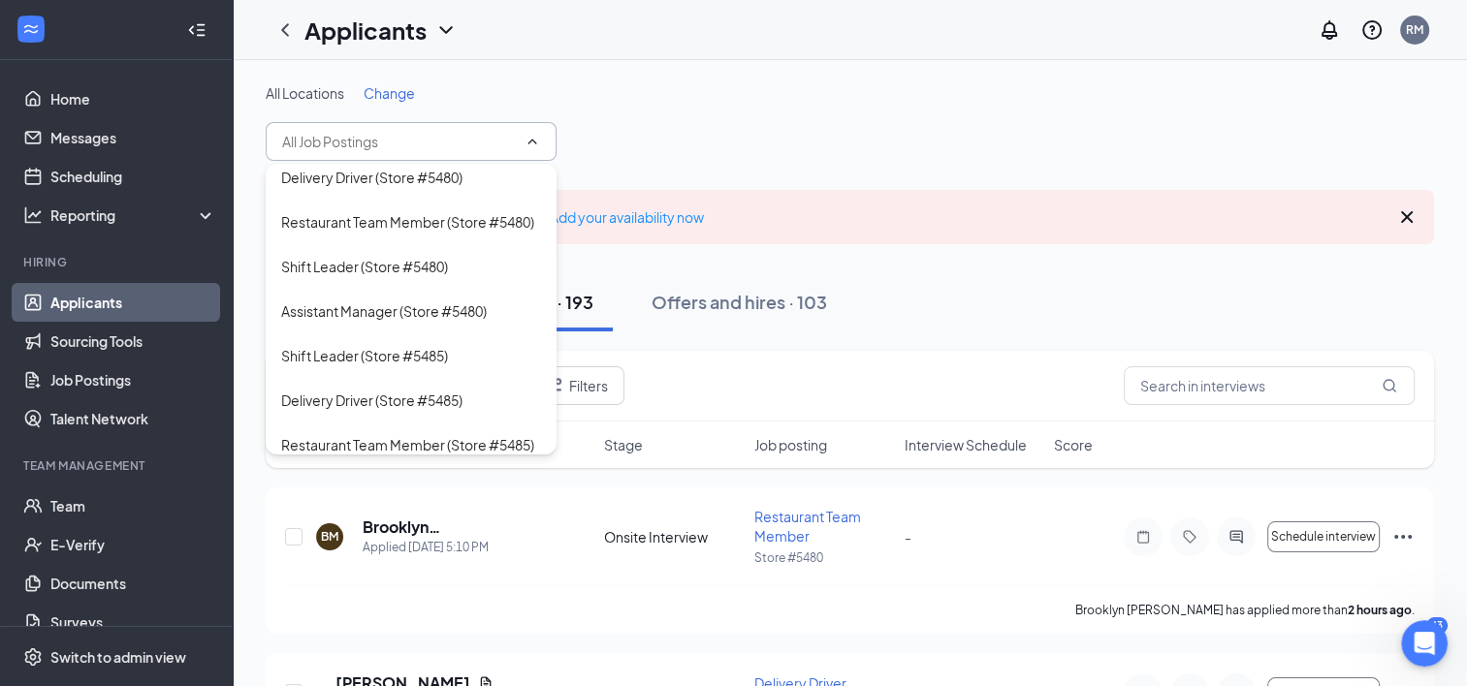
scroll to position [398, 0]
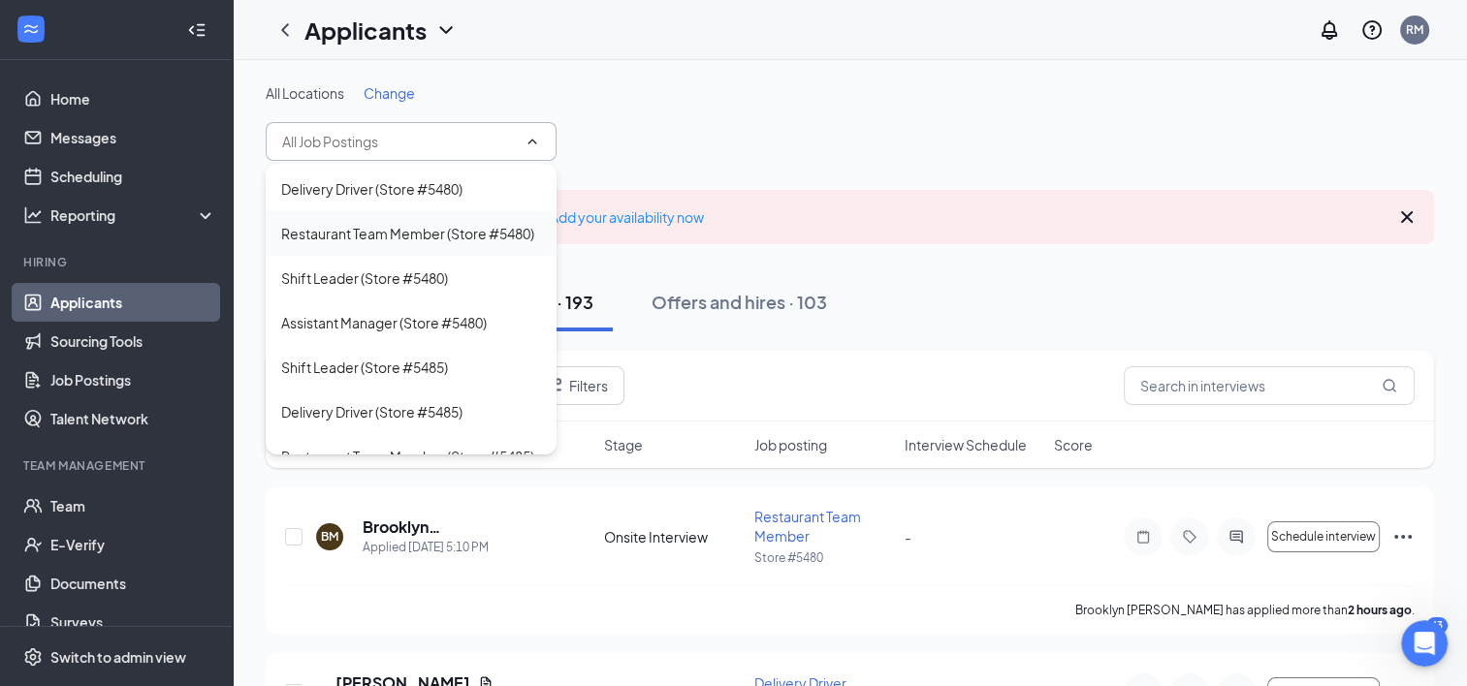
click at [349, 244] on div "Restaurant Team Member (Store #5480)" at bounding box center [407, 233] width 253 height 21
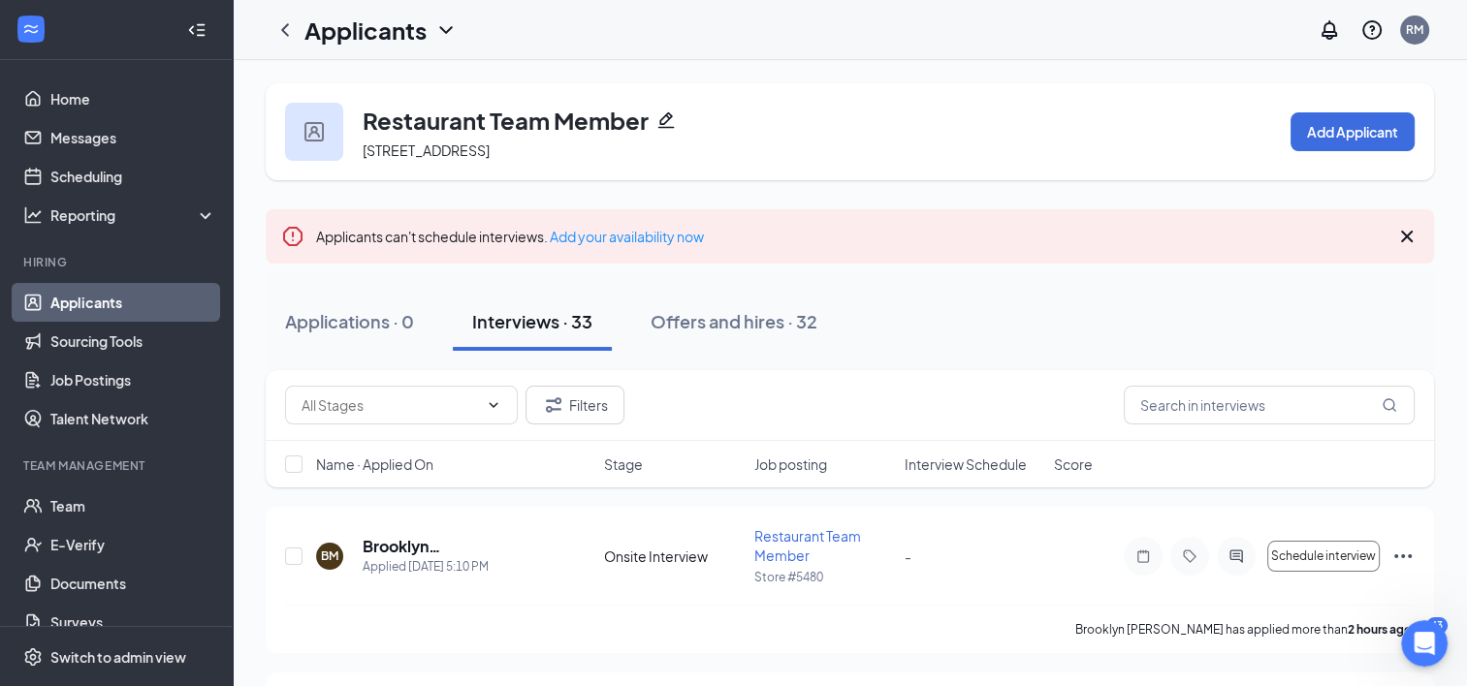
click at [1408, 237] on icon "Cross" at bounding box center [1406, 236] width 23 height 23
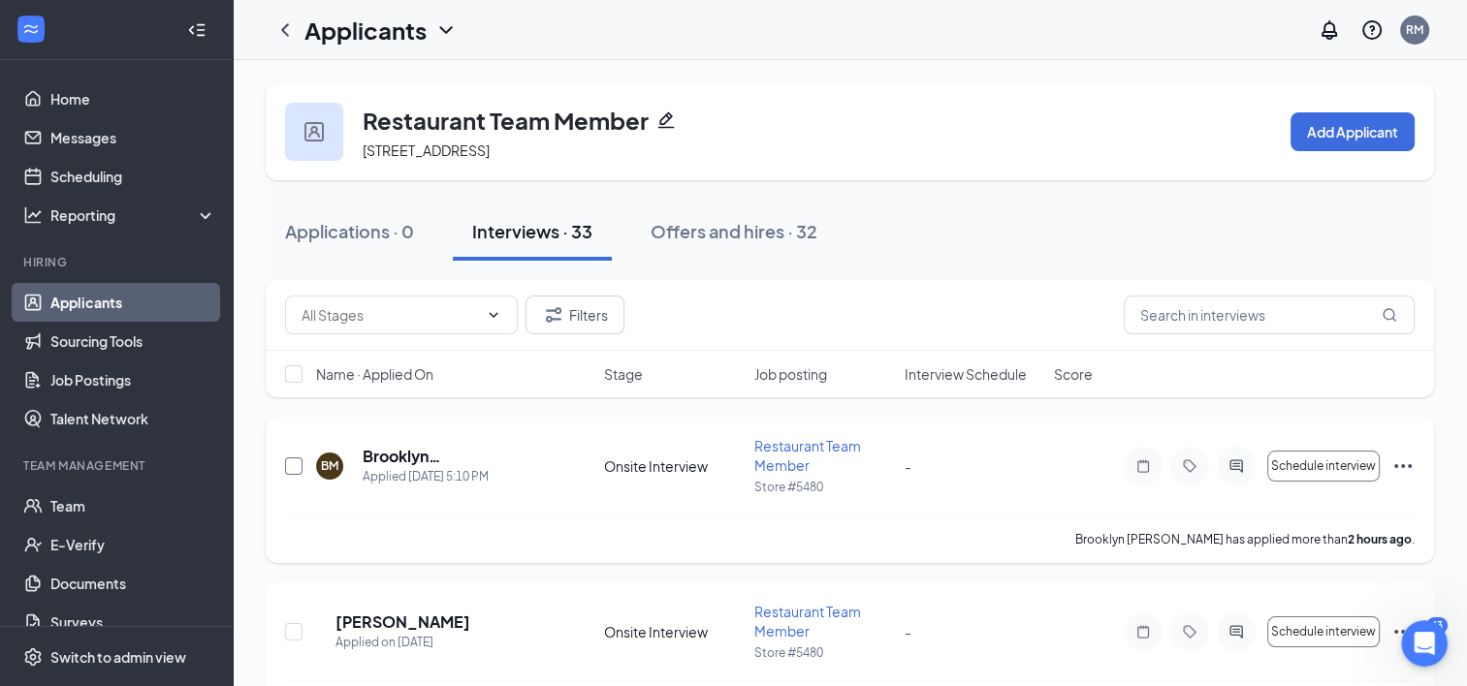
click at [288, 465] on input "checkbox" at bounding box center [293, 465] width 17 height 17
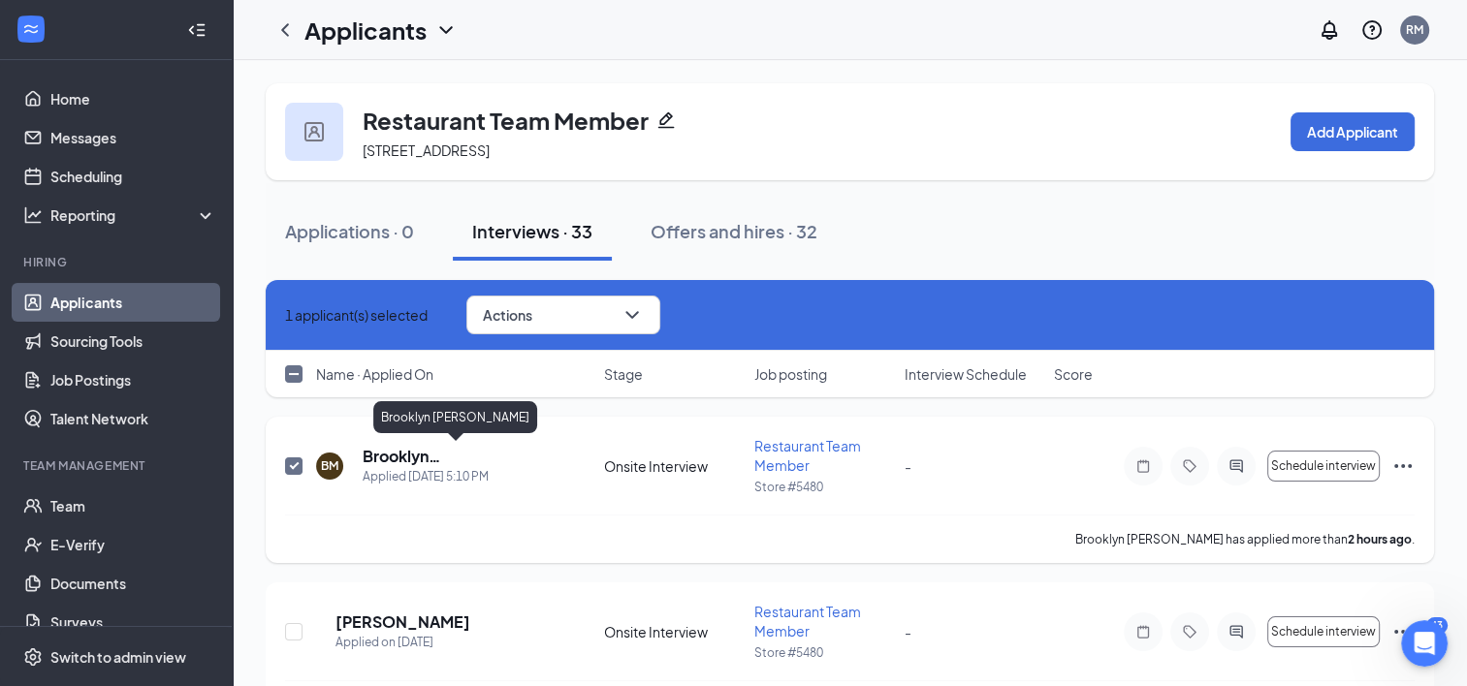
click at [415, 457] on h5 "Brooklyn [PERSON_NAME]" at bounding box center [457, 456] width 189 height 21
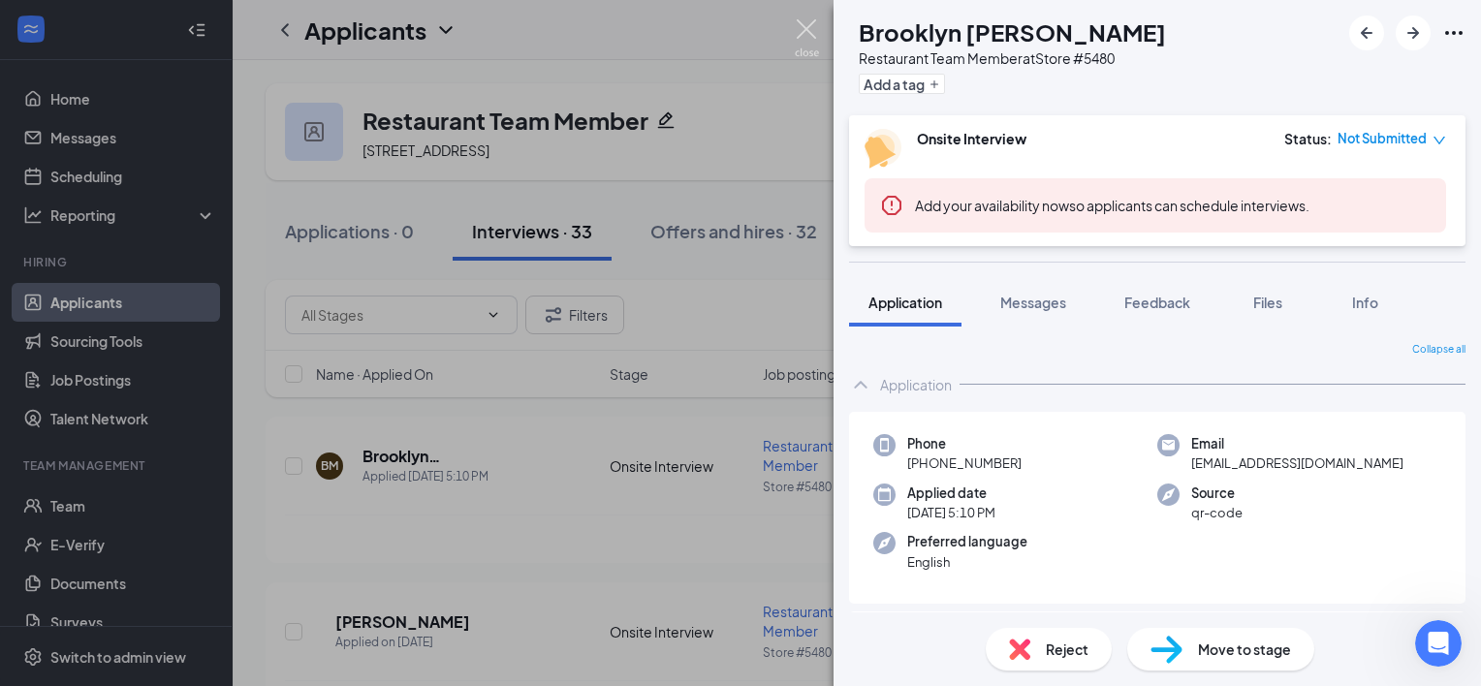
click at [810, 24] on img at bounding box center [807, 38] width 24 height 38
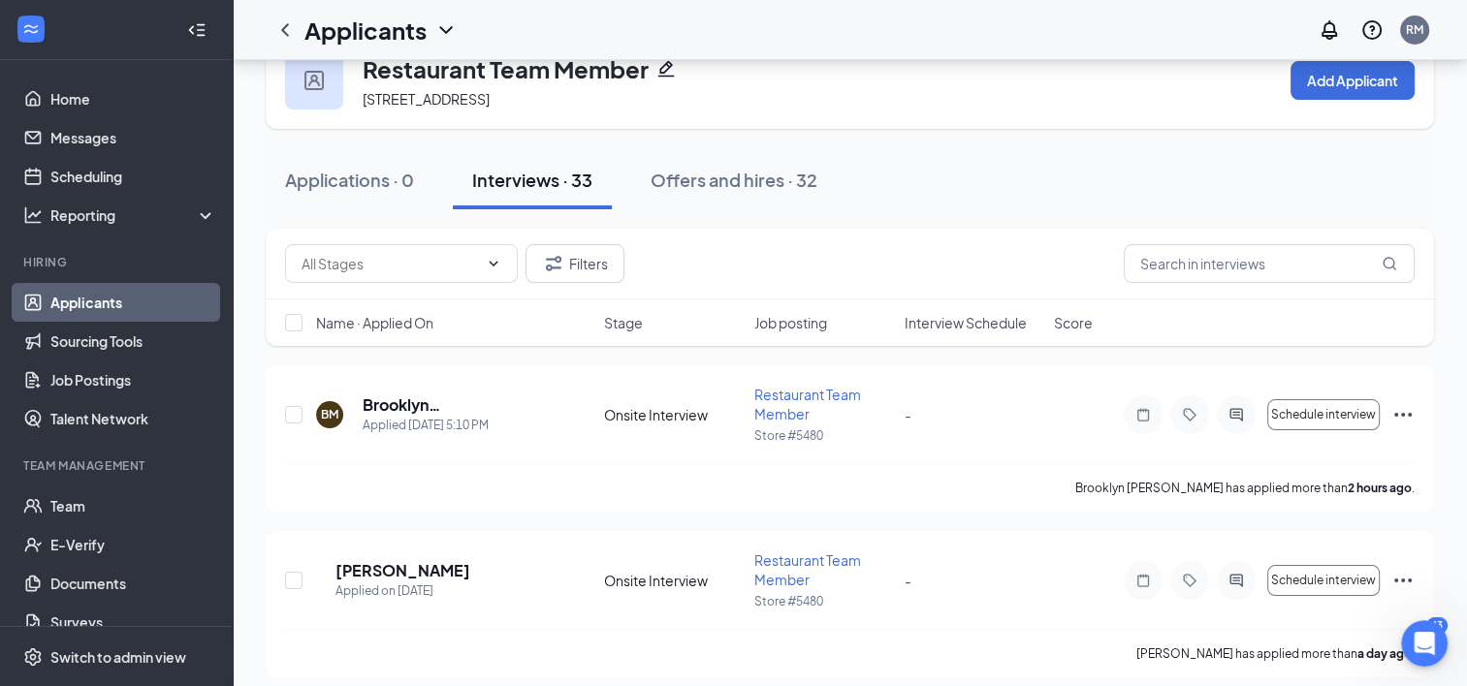
scroll to position [116, 0]
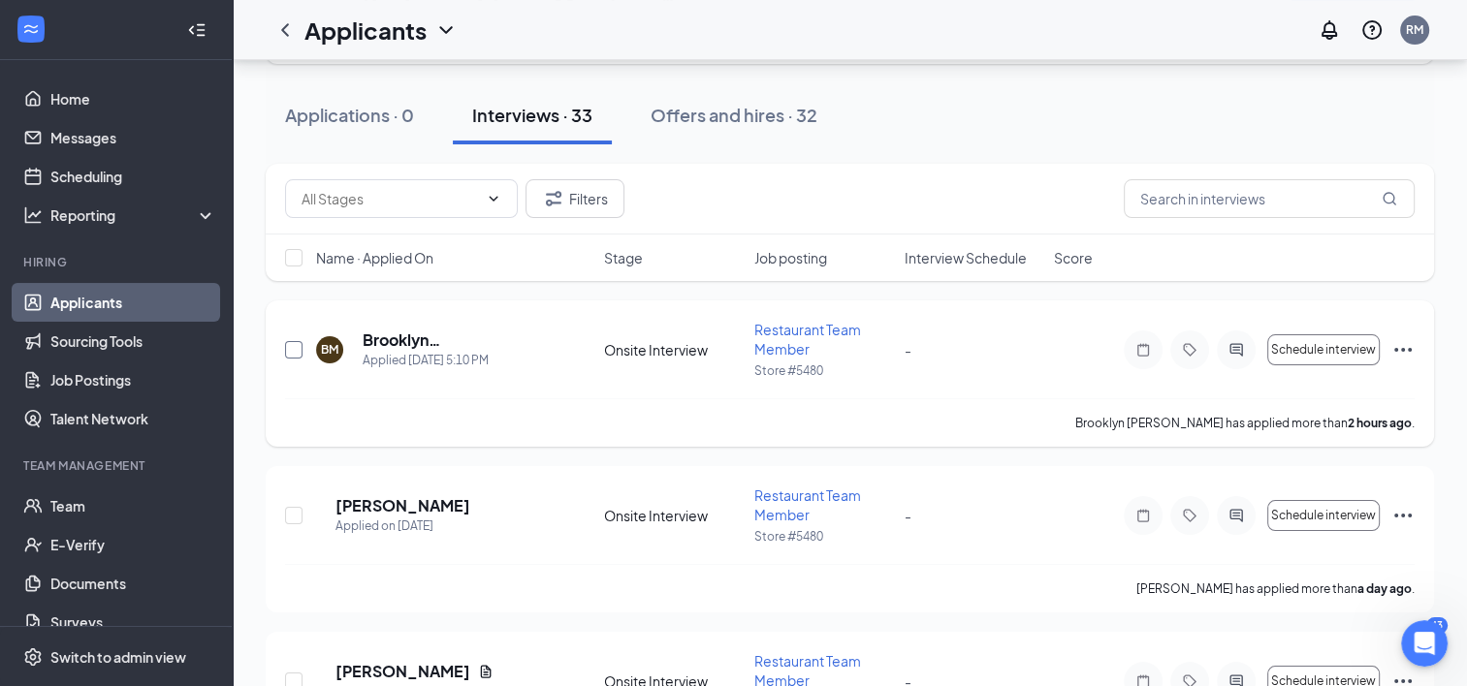
click at [288, 343] on input "checkbox" at bounding box center [293, 349] width 17 height 17
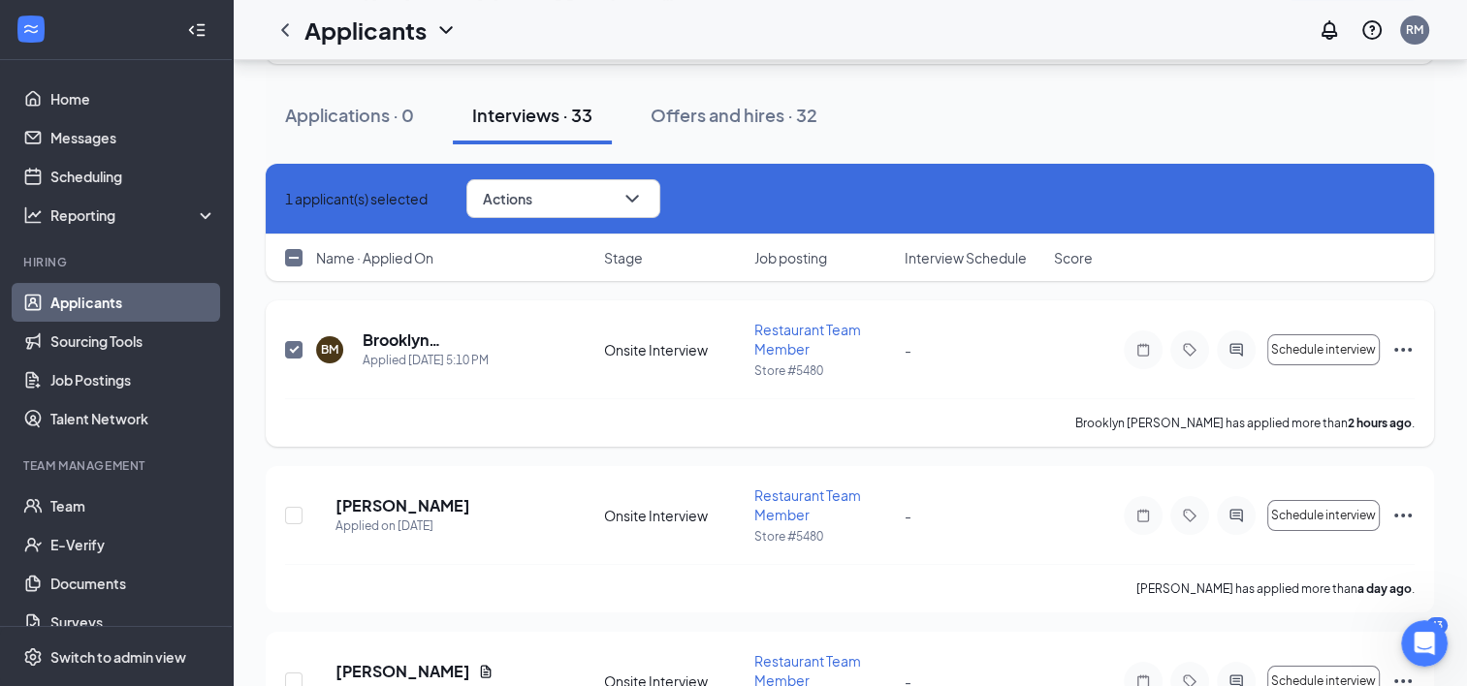
click at [293, 353] on input "checkbox" at bounding box center [293, 349] width 17 height 17
checkbox input "false"
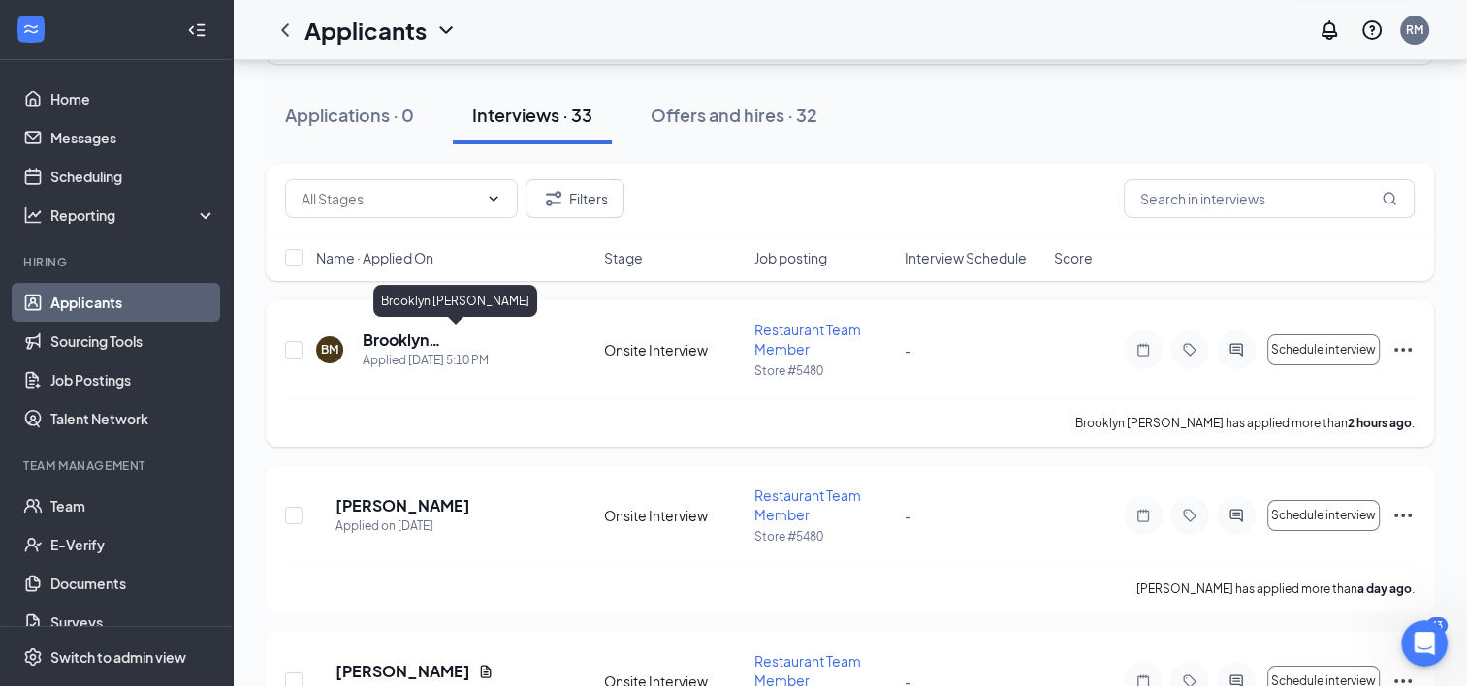
click at [411, 340] on h5 "Brooklyn [PERSON_NAME]" at bounding box center [457, 340] width 189 height 21
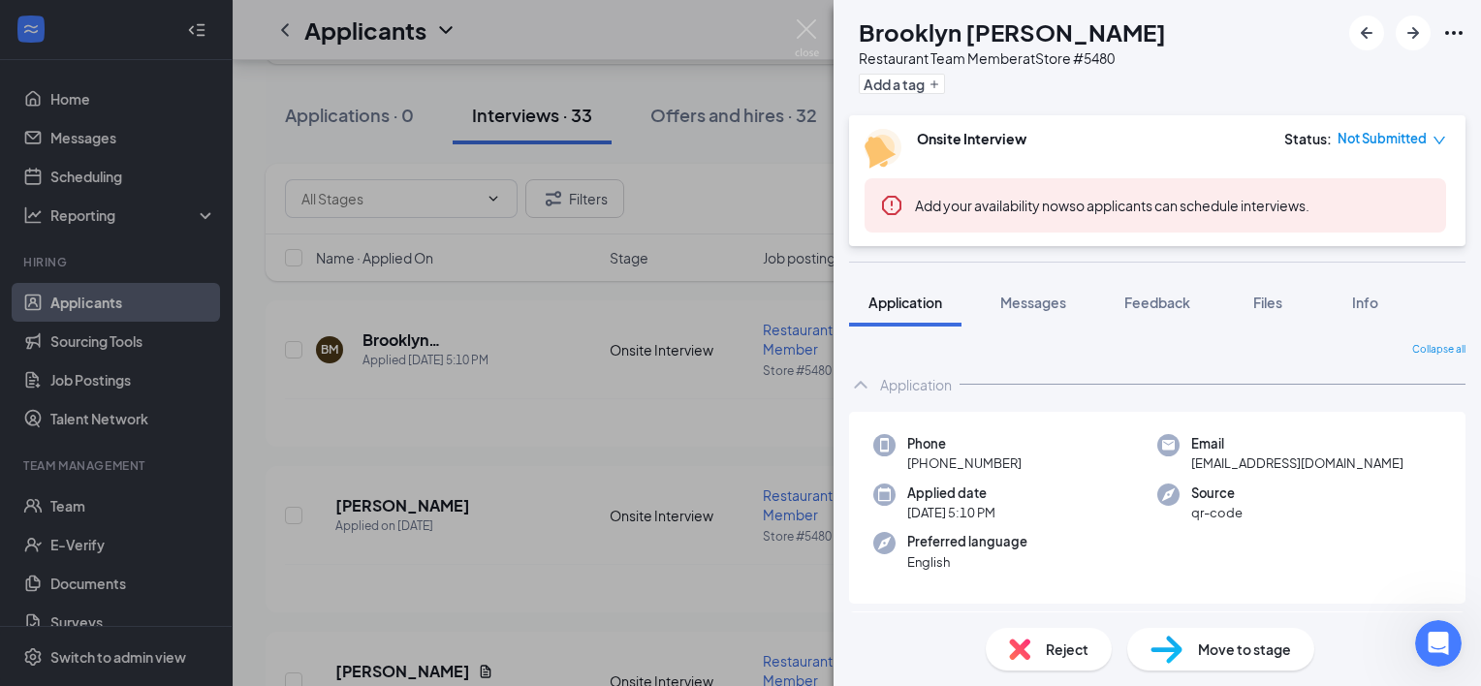
click at [805, 19] on img at bounding box center [807, 38] width 24 height 38
click at [803, 31] on div "Applicants RM" at bounding box center [857, 30] width 1248 height 60
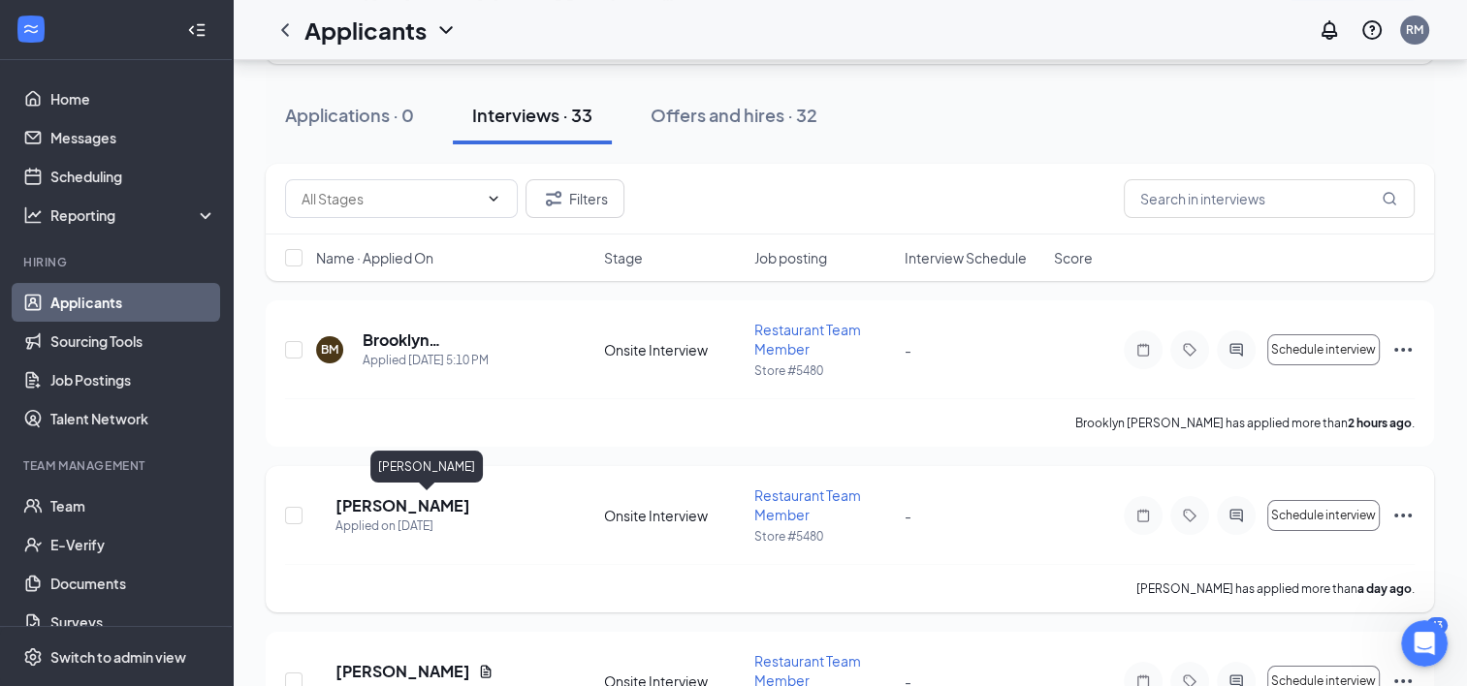
click at [402, 502] on h5 "[PERSON_NAME]" at bounding box center [402, 505] width 135 height 21
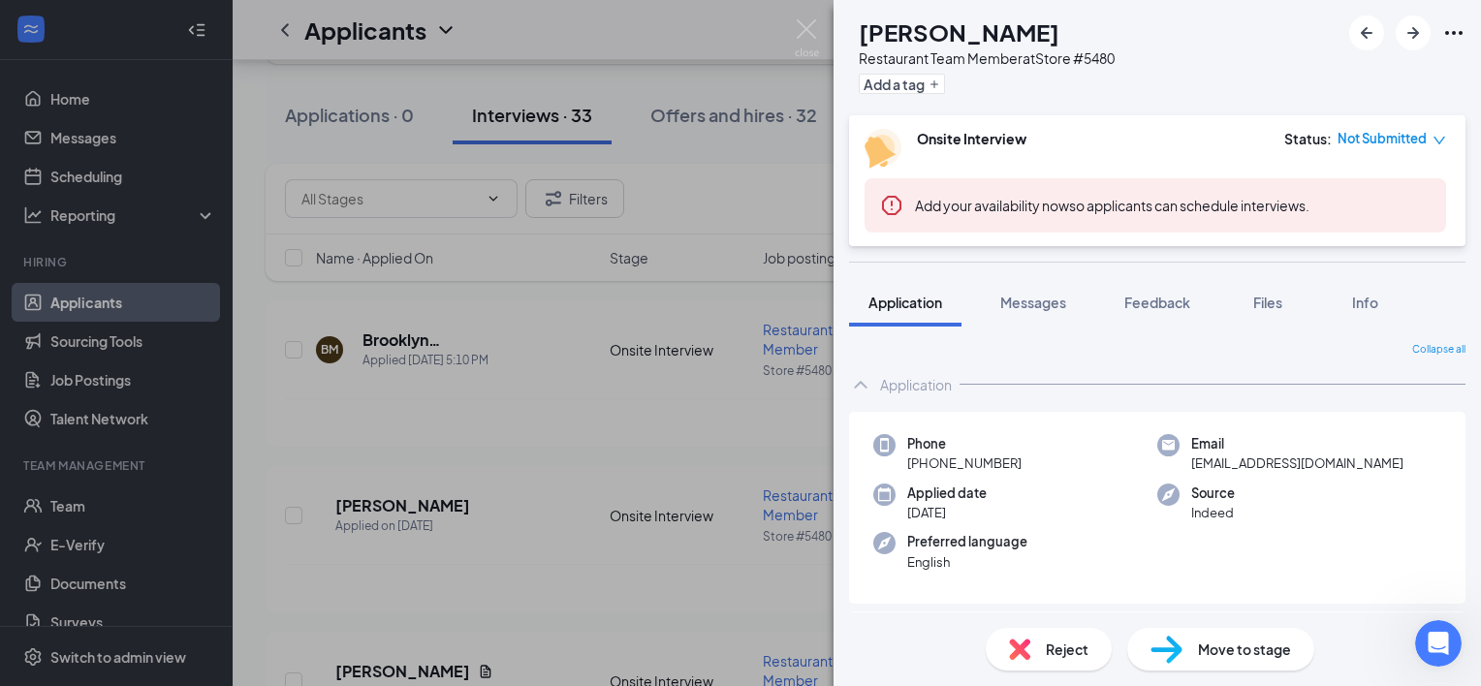
click at [820, 28] on div "DJ [PERSON_NAME] Restaurant Team Member at Store #5480 Add a tag Onsite Intervi…" at bounding box center [740, 343] width 1481 height 686
click at [809, 27] on div "Applicants RM" at bounding box center [857, 30] width 1248 height 60
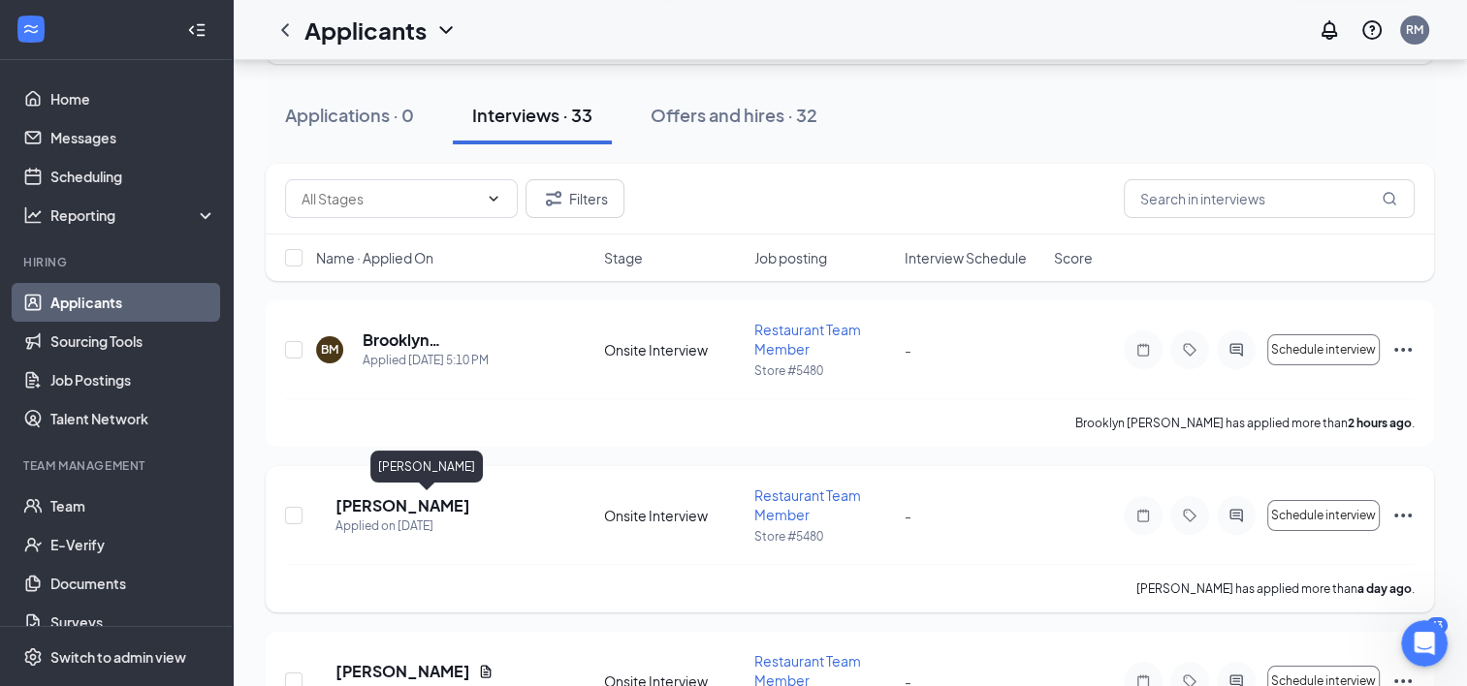
click at [411, 506] on h5 "[PERSON_NAME]" at bounding box center [402, 505] width 135 height 21
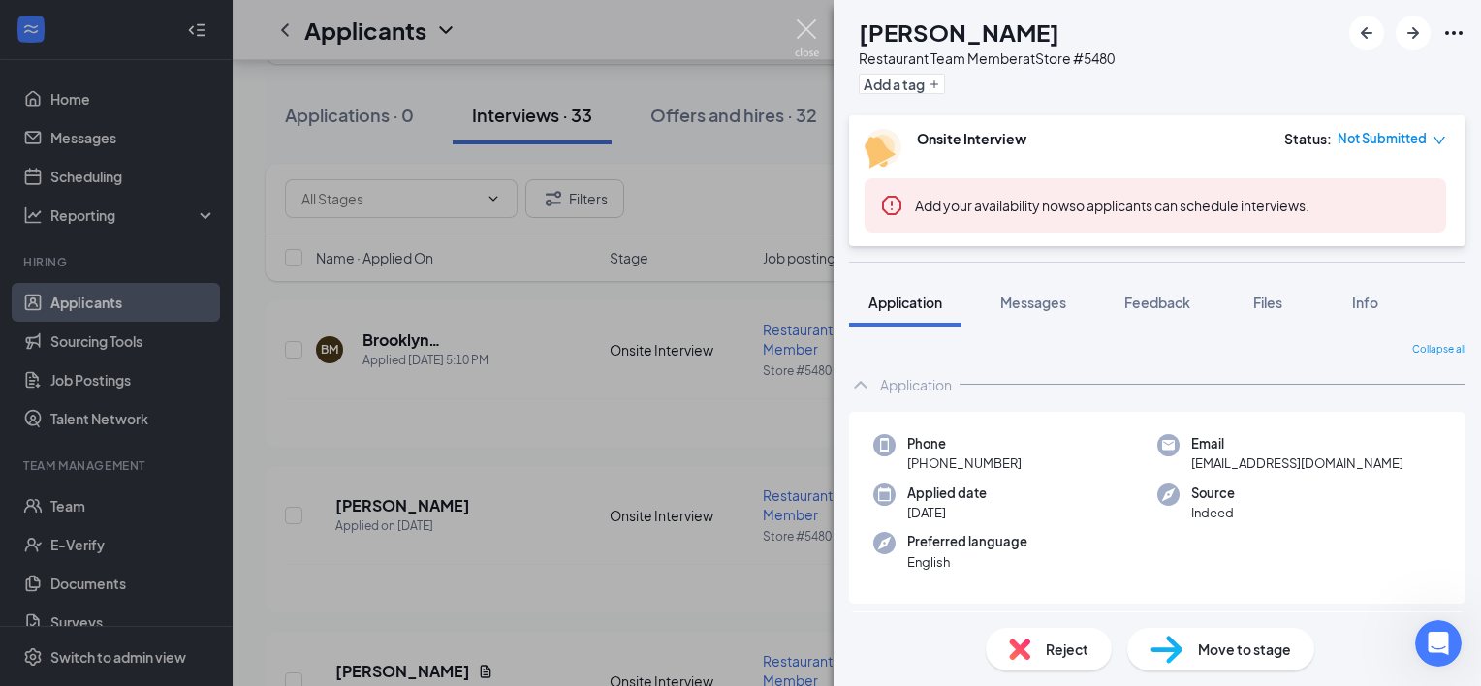
click at [805, 28] on img at bounding box center [807, 38] width 24 height 38
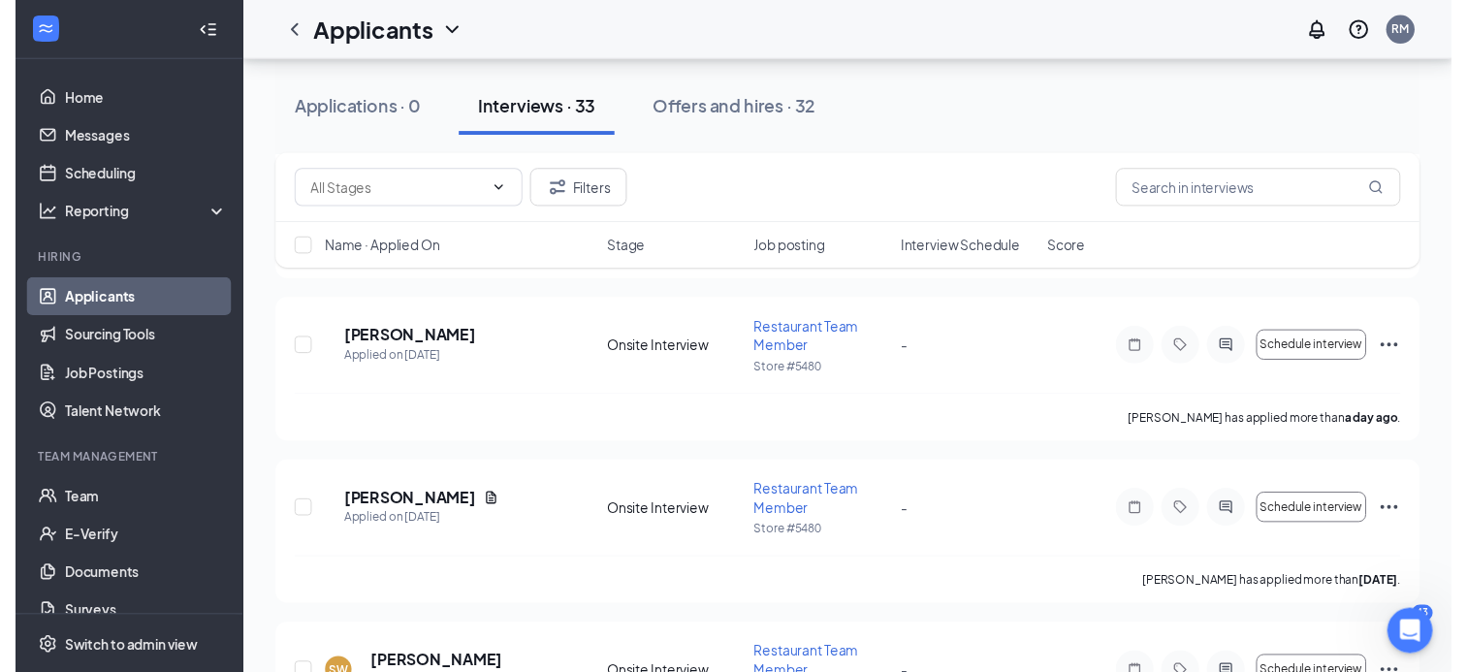
scroll to position [293, 0]
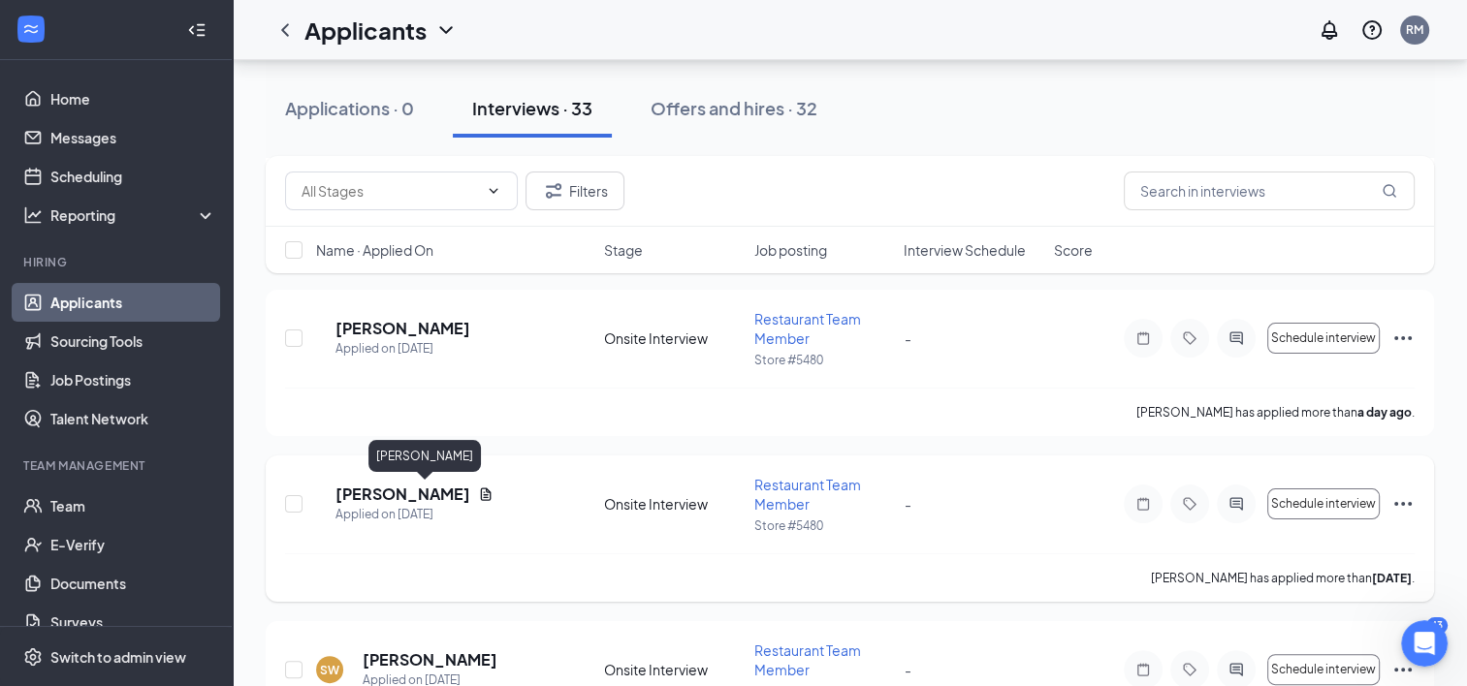
click at [424, 496] on h5 "[PERSON_NAME]" at bounding box center [402, 494] width 135 height 21
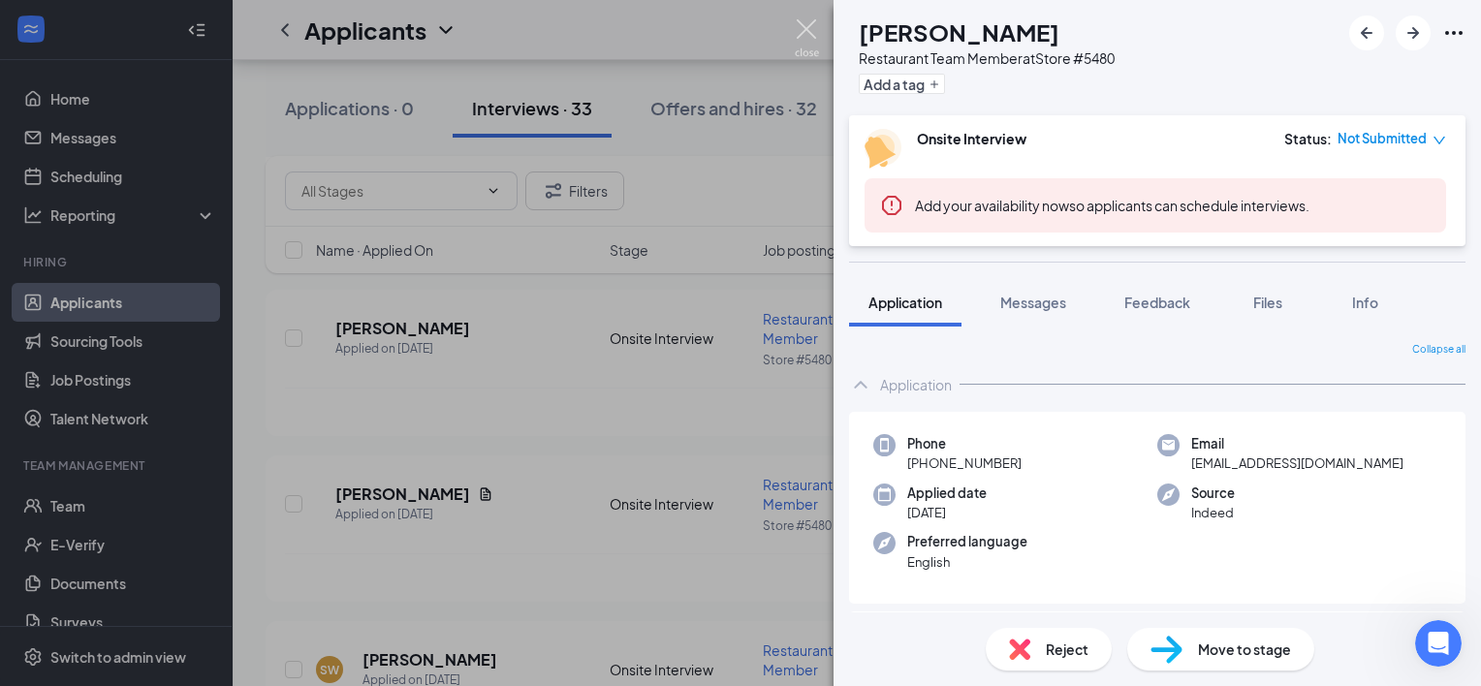
click at [801, 35] on img at bounding box center [807, 38] width 24 height 38
